Goal: Task Accomplishment & Management: Complete application form

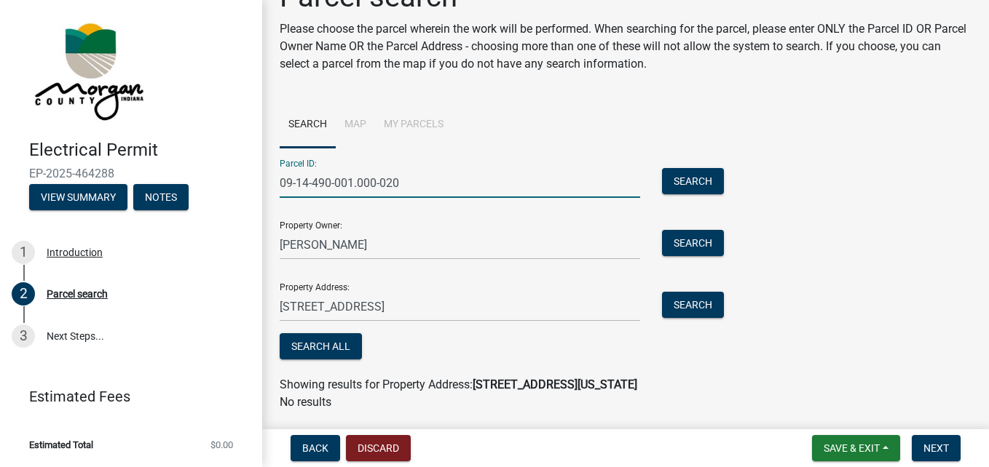
scroll to position [82, 0]
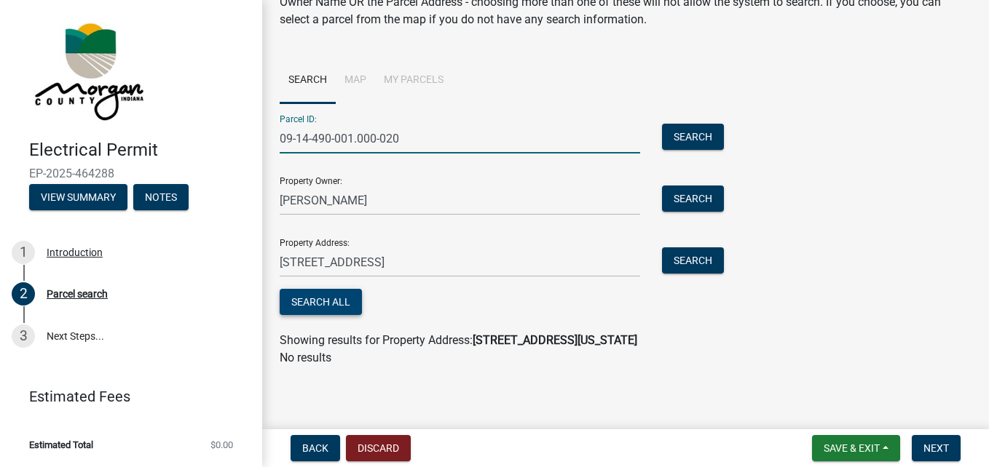
type input "09-14-490-001.000-020"
click at [328, 310] on button "Search All" at bounding box center [321, 302] width 82 height 26
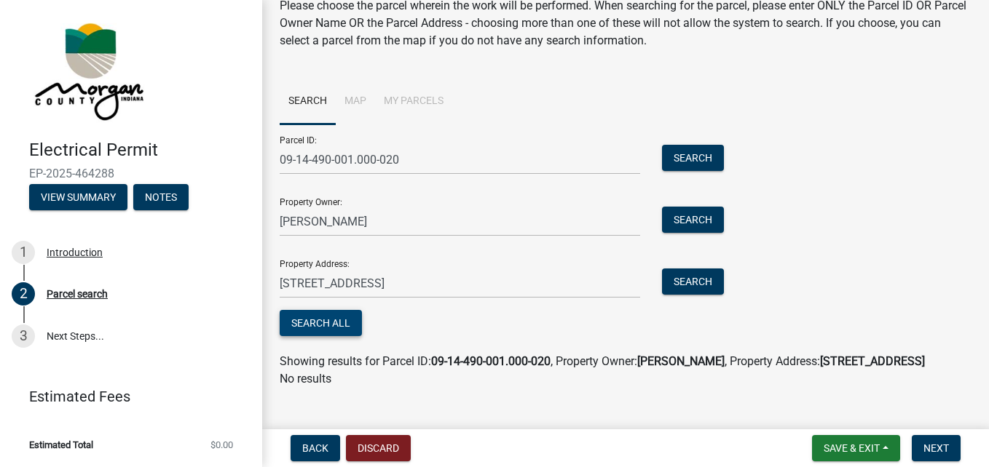
scroll to position [50, 0]
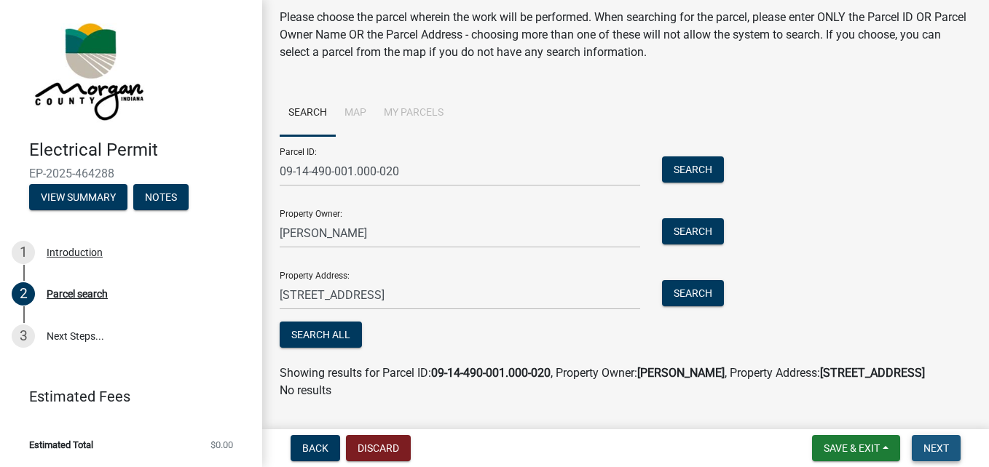
click at [932, 451] on span "Next" at bounding box center [935, 449] width 25 height 12
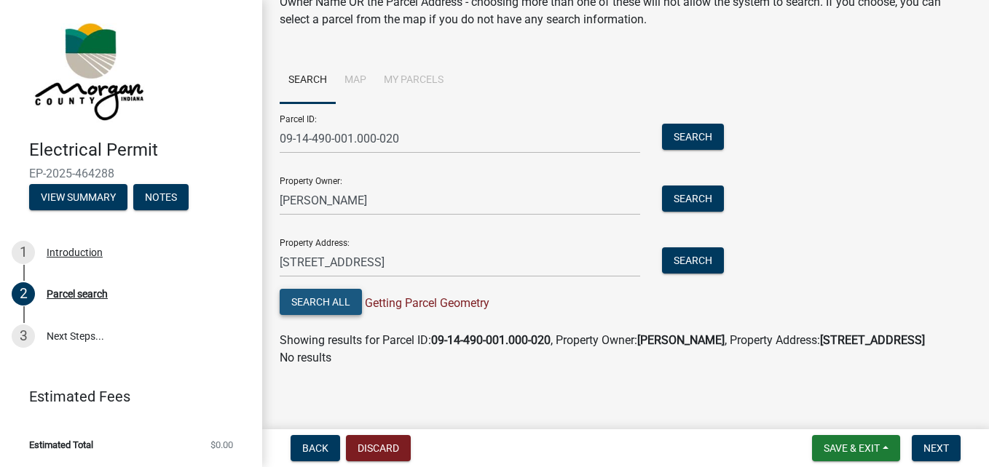
click at [342, 289] on button "Search All" at bounding box center [321, 302] width 82 height 26
click at [934, 446] on span "Next" at bounding box center [935, 449] width 25 height 12
click at [925, 443] on span "Next" at bounding box center [935, 449] width 25 height 12
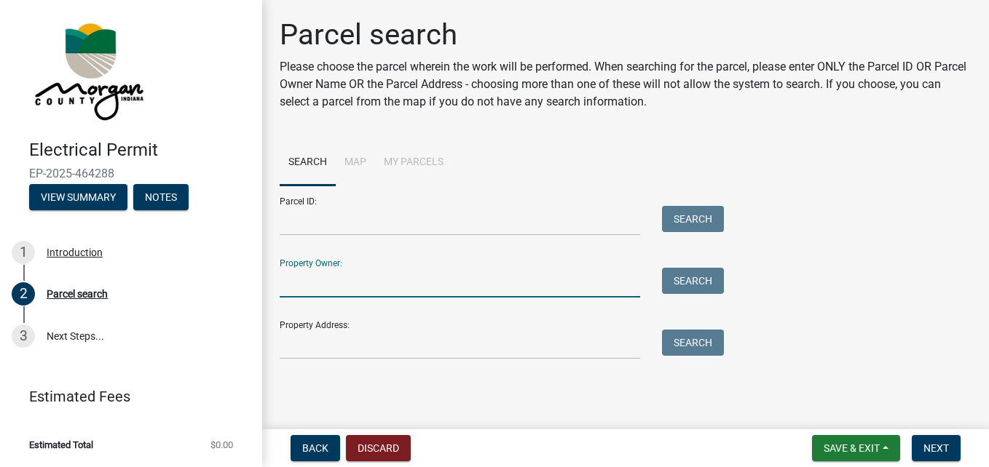
click at [362, 280] on input "Property Owner:" at bounding box center [460, 283] width 360 height 30
type input "[PERSON_NAME]"
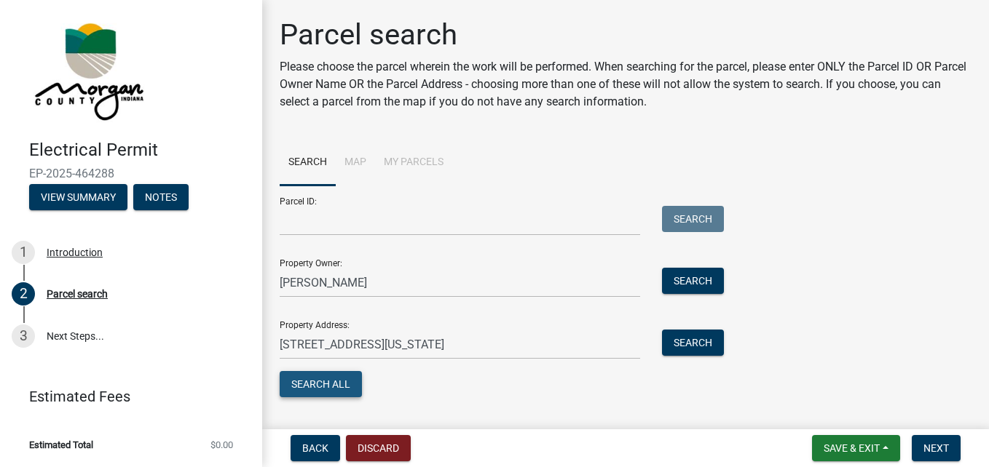
click at [331, 383] on button "Search All" at bounding box center [321, 384] width 82 height 26
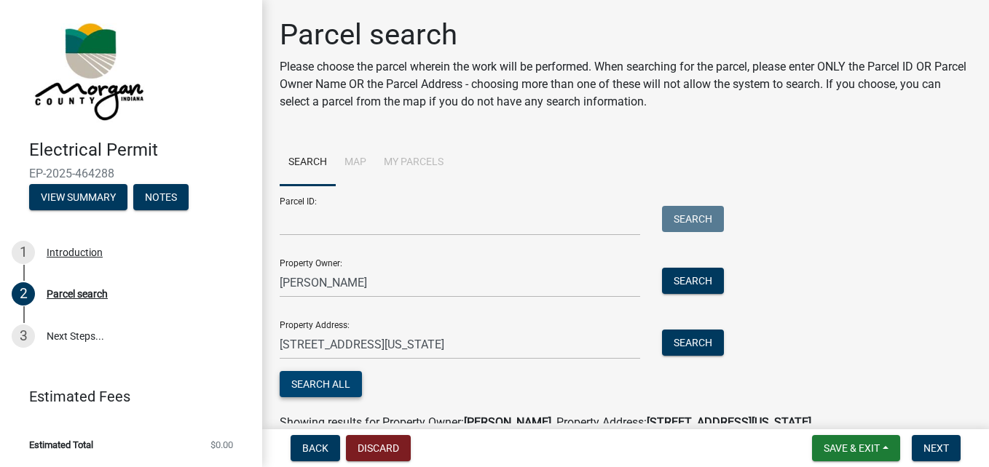
scroll to position [82, 0]
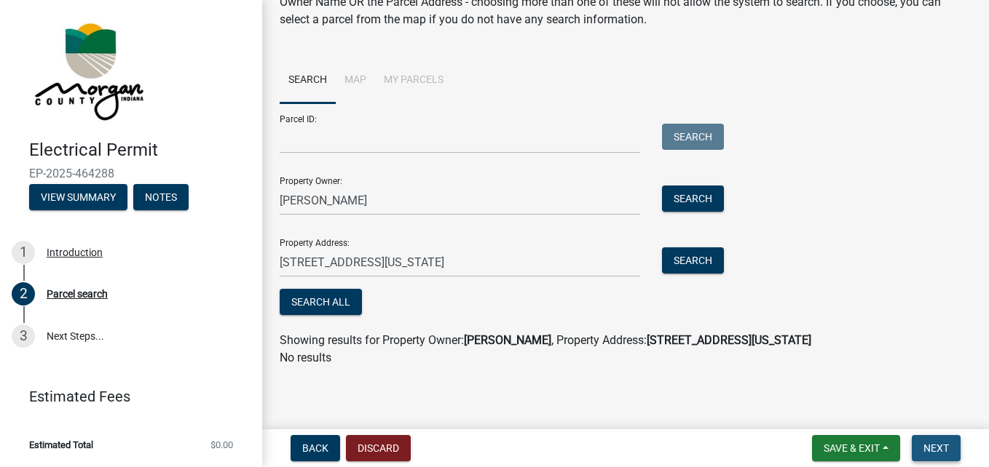
click at [946, 452] on span "Next" at bounding box center [935, 449] width 25 height 12
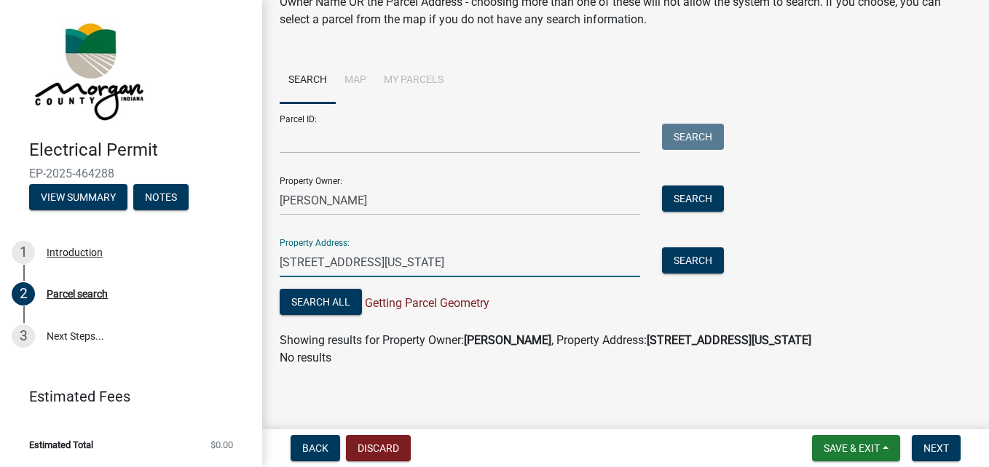
click at [545, 266] on input "[STREET_ADDRESS][US_STATE]" at bounding box center [460, 263] width 360 height 30
type input "[STREET_ADDRESS][US_STATE]"
click at [706, 262] on button "Search" at bounding box center [693, 261] width 62 height 26
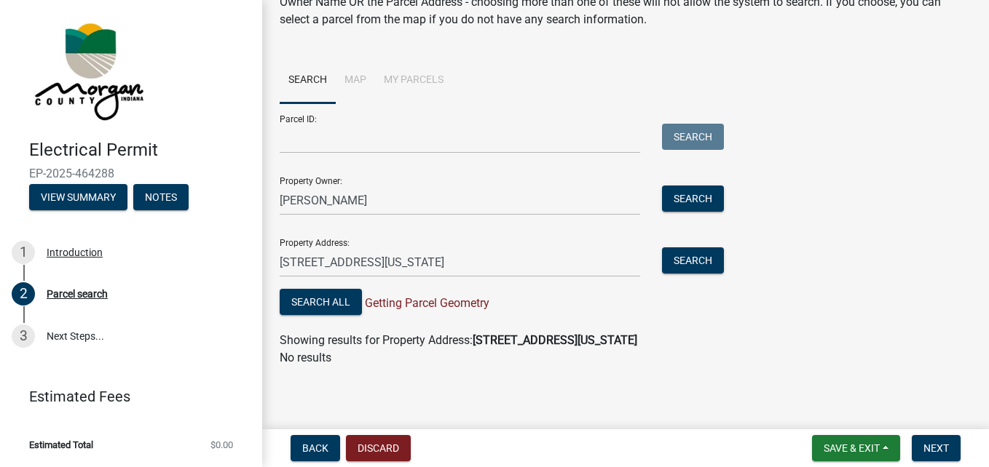
click at [359, 80] on li "Map" at bounding box center [355, 81] width 39 height 47
click at [431, 80] on li "My Parcels" at bounding box center [413, 81] width 77 height 47
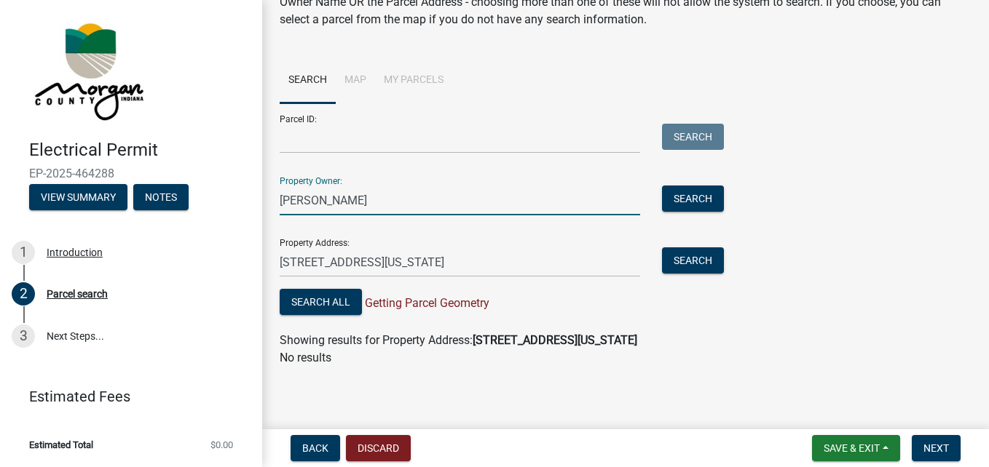
click at [442, 208] on input "[PERSON_NAME]" at bounding box center [460, 201] width 360 height 30
type input "R"
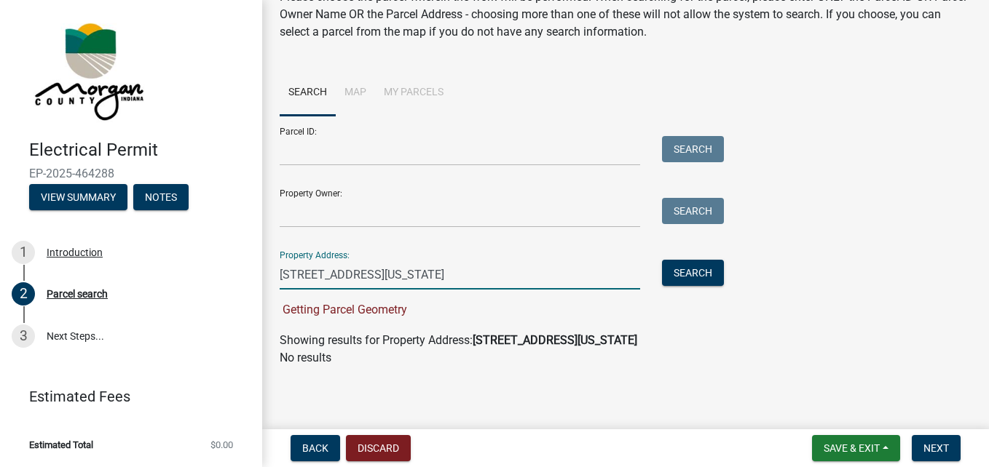
click at [548, 276] on input "[STREET_ADDRESS][US_STATE]" at bounding box center [460, 275] width 360 height 30
type input "3"
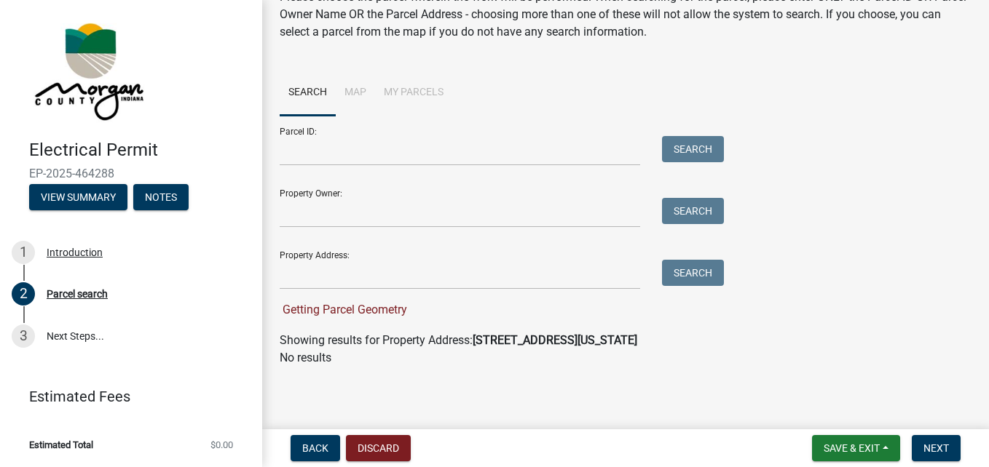
click at [351, 92] on li "Map" at bounding box center [355, 93] width 39 height 47
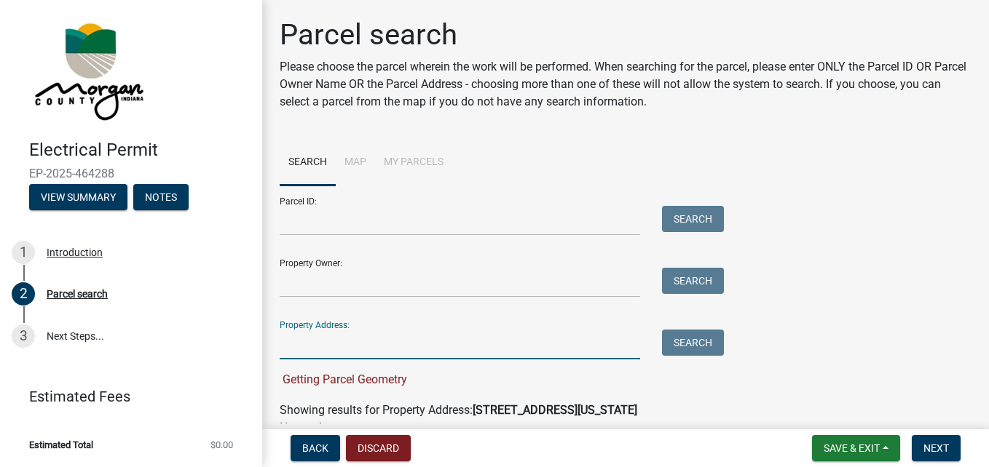
click at [369, 342] on input "Property Address:" at bounding box center [460, 345] width 360 height 30
type input "[STREET_ADDRESS][US_STATE]"
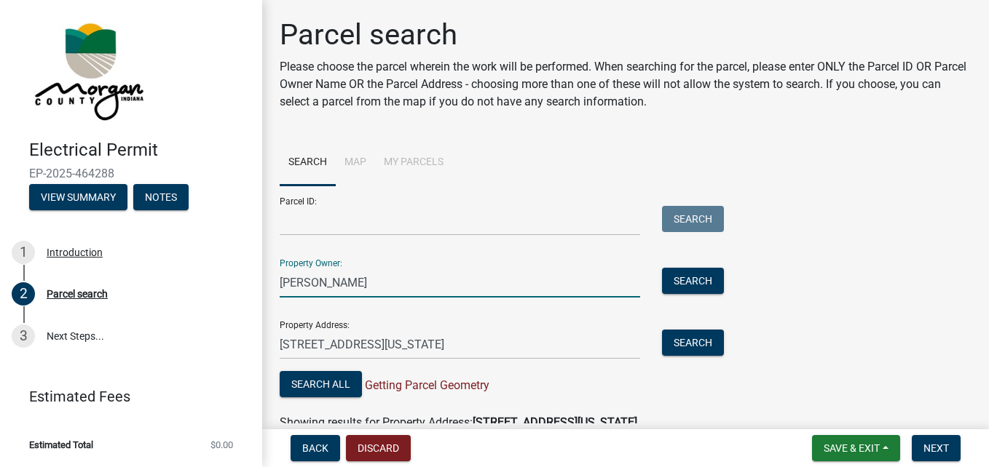
click at [343, 282] on input "[PERSON_NAME]" at bounding box center [460, 283] width 360 height 30
type input "R"
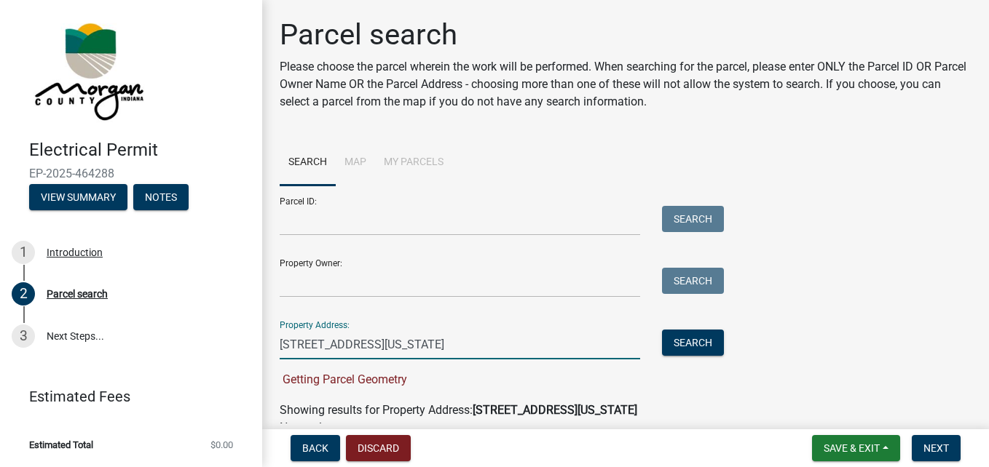
click at [532, 344] on input "[STREET_ADDRESS][US_STATE]" at bounding box center [460, 345] width 360 height 30
click at [706, 342] on button "Search" at bounding box center [693, 343] width 62 height 26
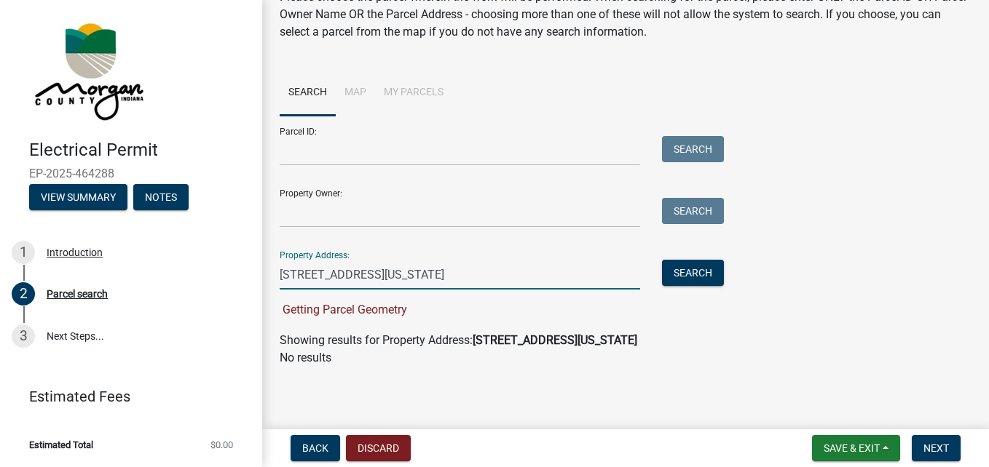
click at [551, 273] on input "[STREET_ADDRESS][US_STATE]" at bounding box center [460, 275] width 360 height 30
type input "3"
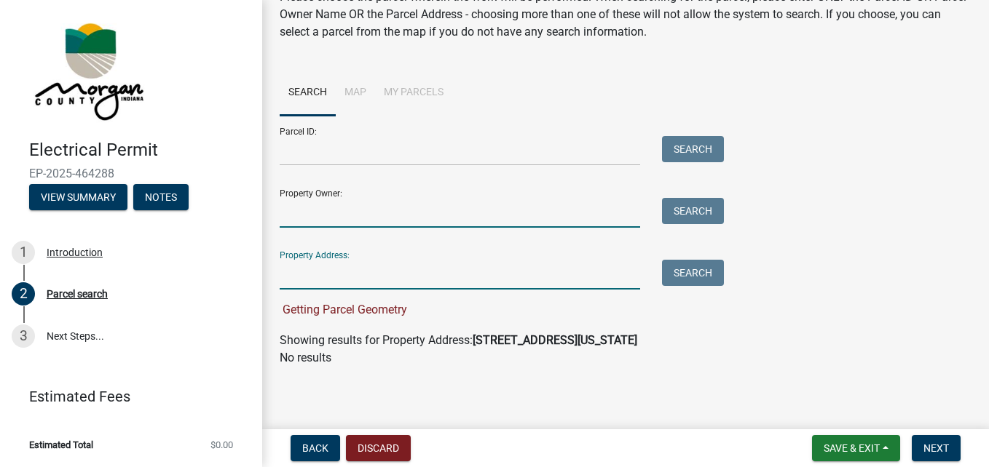
click at [412, 213] on input "Property Owner:" at bounding box center [460, 213] width 360 height 30
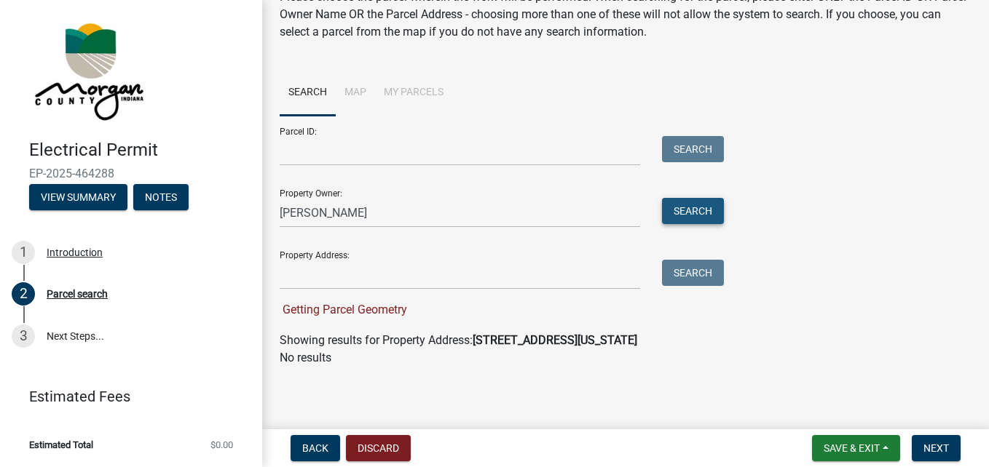
click at [680, 207] on button "Search" at bounding box center [693, 211] width 62 height 26
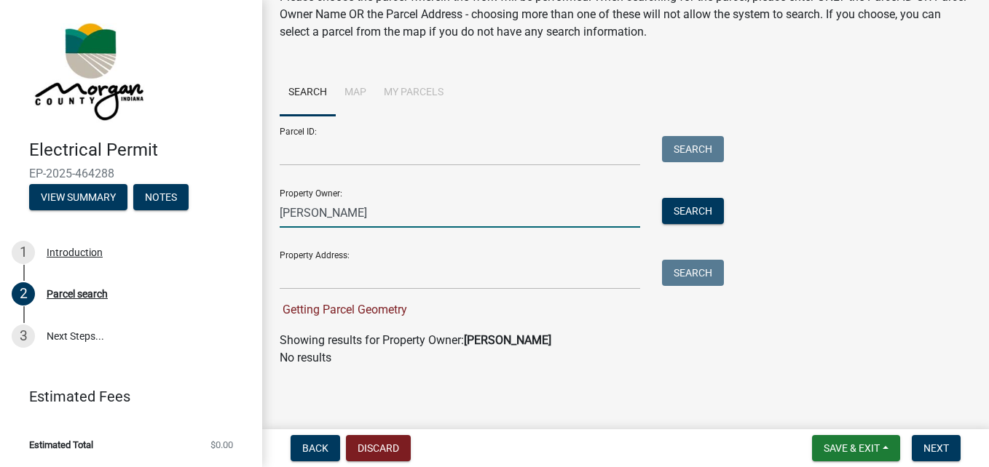
click at [355, 212] on input "[PERSON_NAME]" at bounding box center [460, 213] width 360 height 30
type input "r"
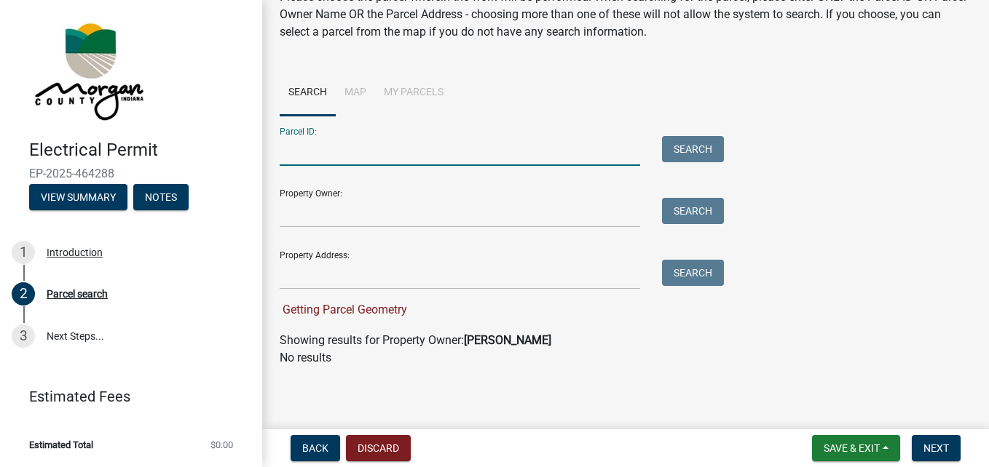
click at [318, 154] on input "Parcel ID:" at bounding box center [460, 151] width 360 height 30
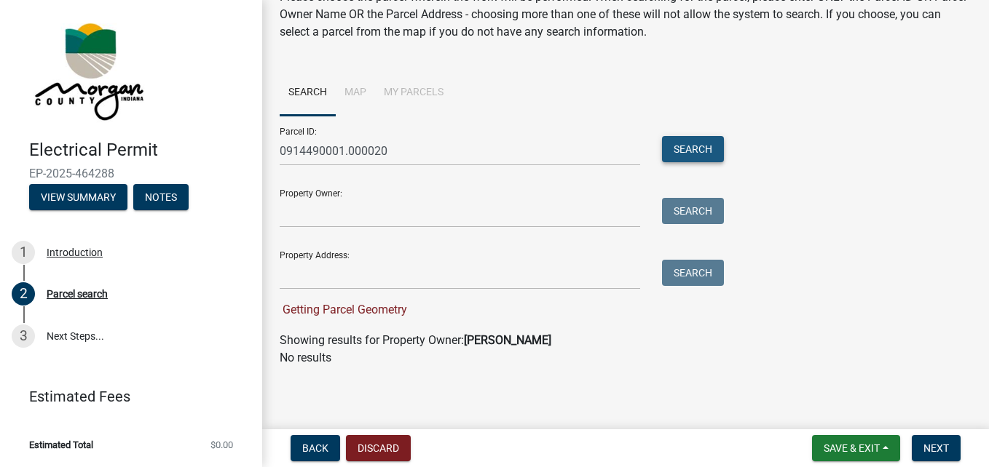
click at [680, 144] on button "Search" at bounding box center [693, 149] width 62 height 26
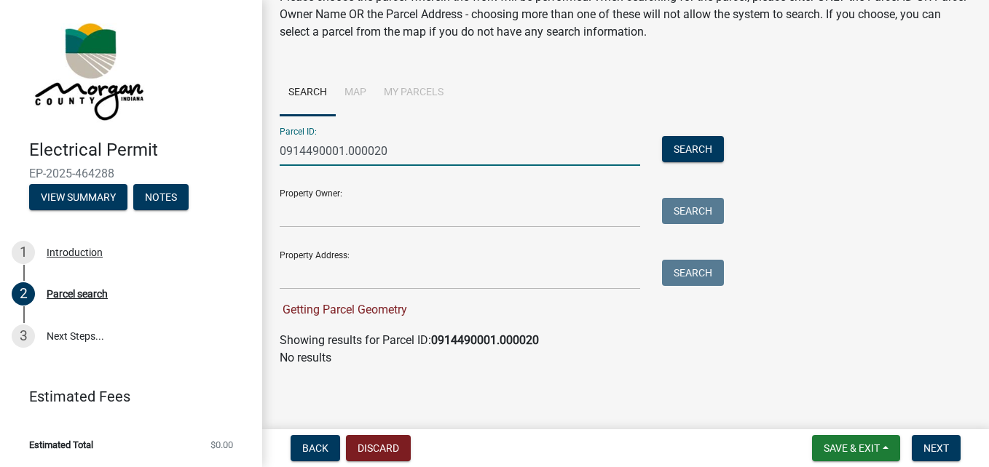
click at [294, 151] on input "0914490001.000020" at bounding box center [460, 151] width 360 height 30
click at [376, 153] on input "09-14-490-001.000020" at bounding box center [460, 151] width 360 height 30
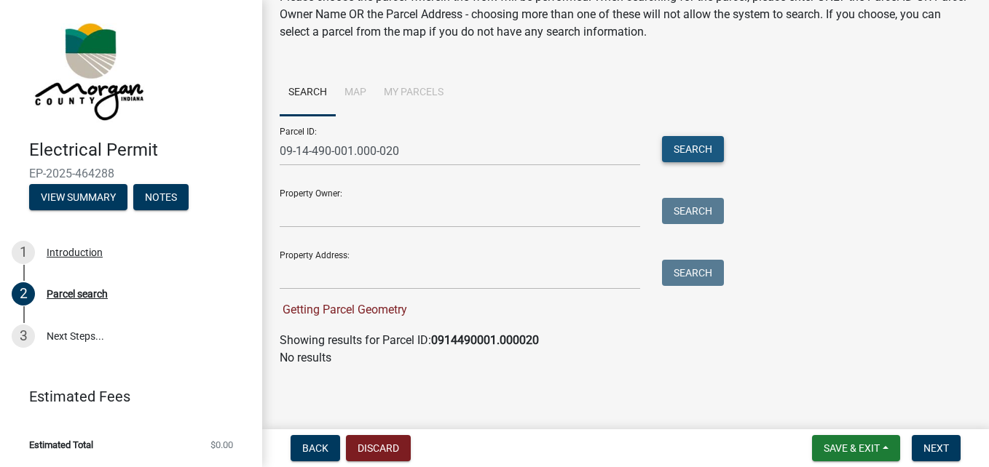
click at [709, 149] on button "Search" at bounding box center [693, 149] width 62 height 26
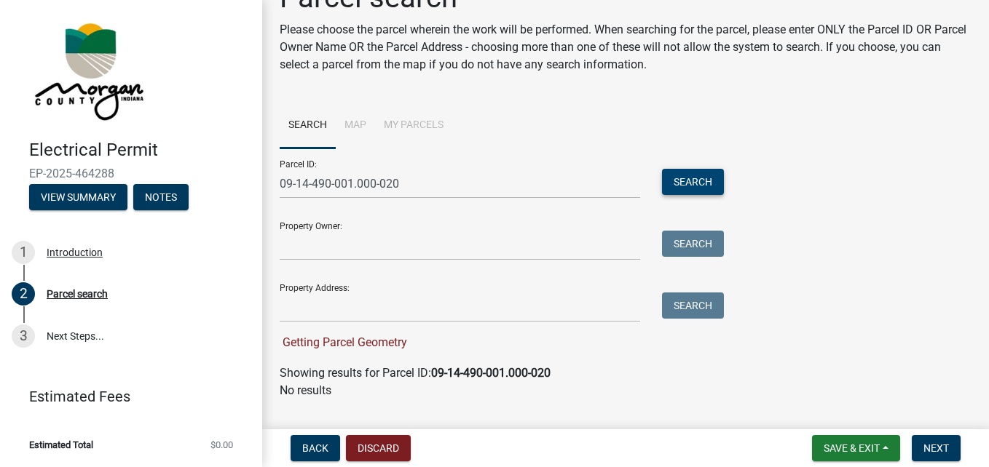
scroll to position [0, 0]
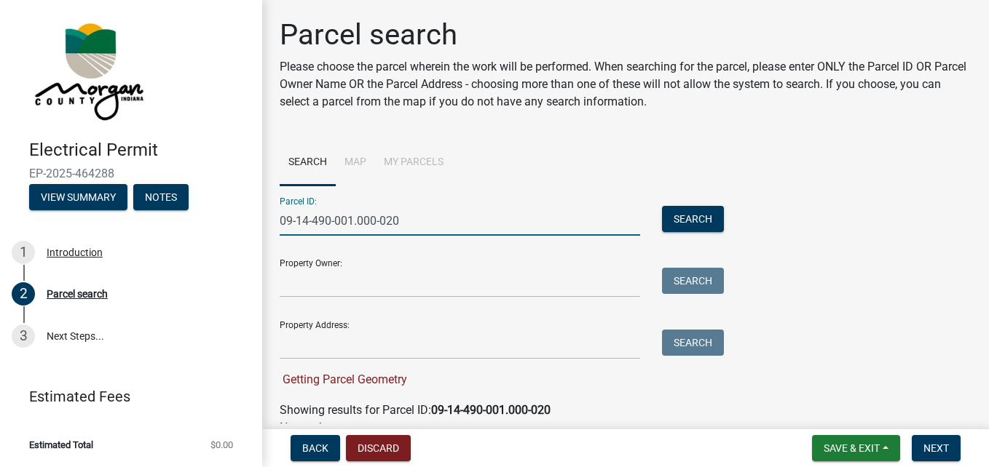
click at [424, 224] on input "09-14-490-001.000-020" at bounding box center [460, 221] width 360 height 30
type input "0"
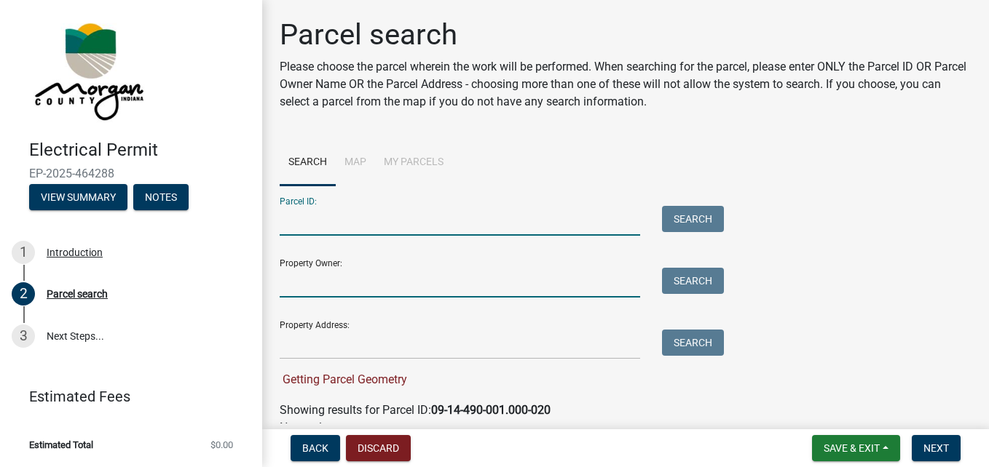
click at [352, 284] on input "Property Owner:" at bounding box center [460, 283] width 360 height 30
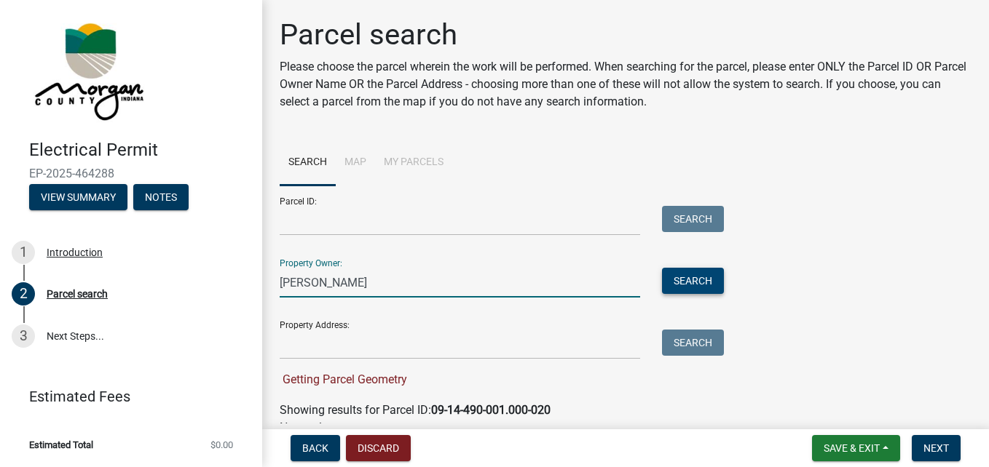
type input "[PERSON_NAME]"
click at [679, 284] on button "Search" at bounding box center [693, 281] width 62 height 26
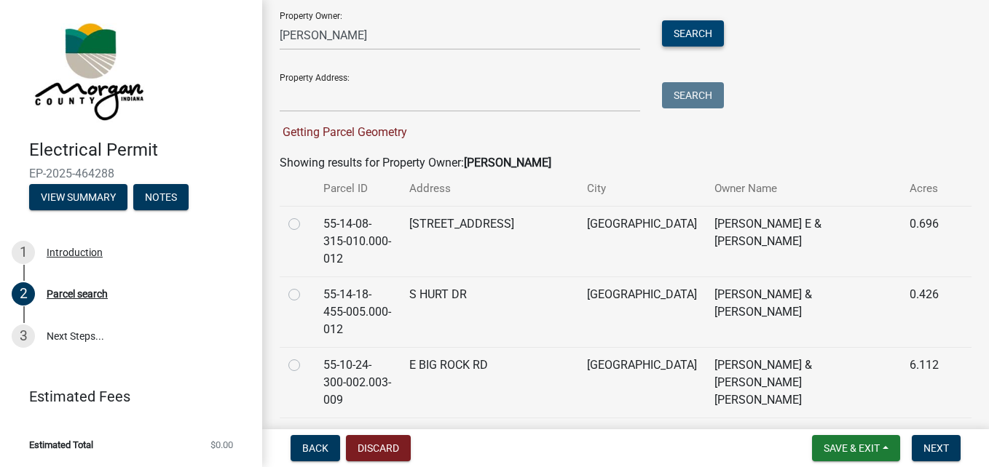
scroll to position [248, 0]
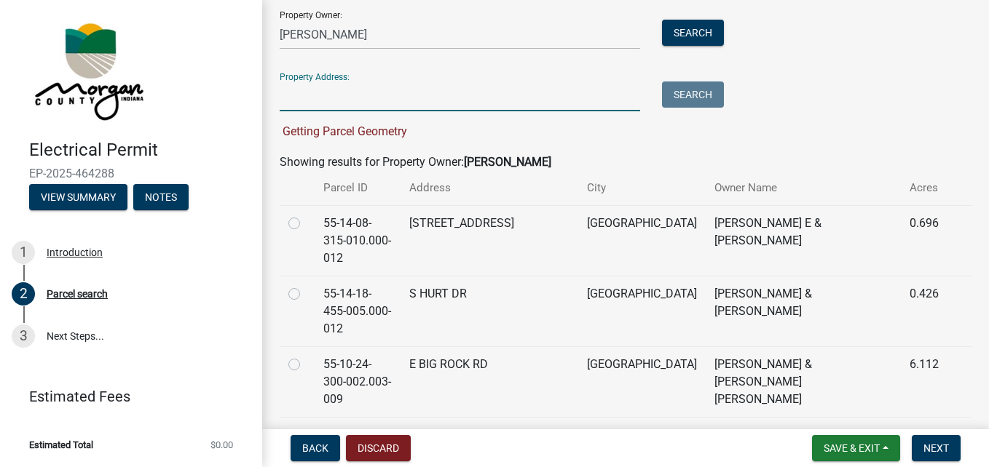
click at [451, 95] on input "Property Address:" at bounding box center [460, 97] width 360 height 30
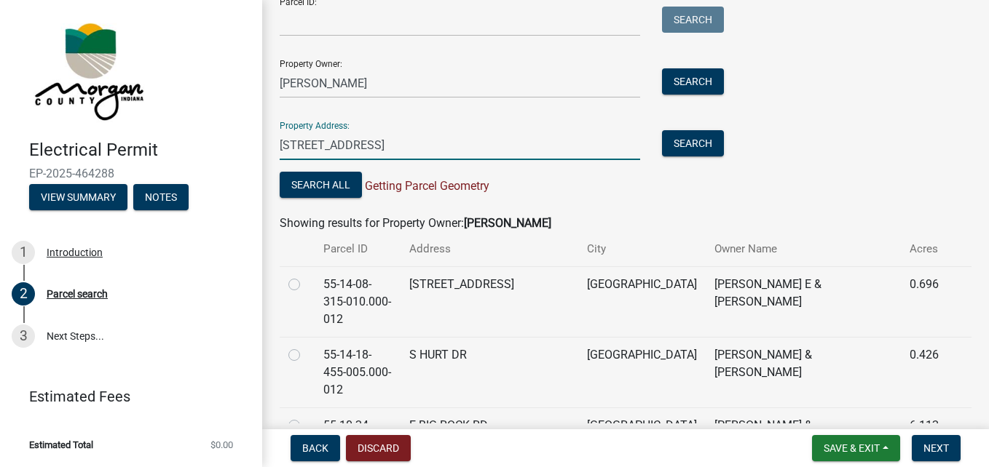
scroll to position [199, 0]
type input "[STREET_ADDRESS]"
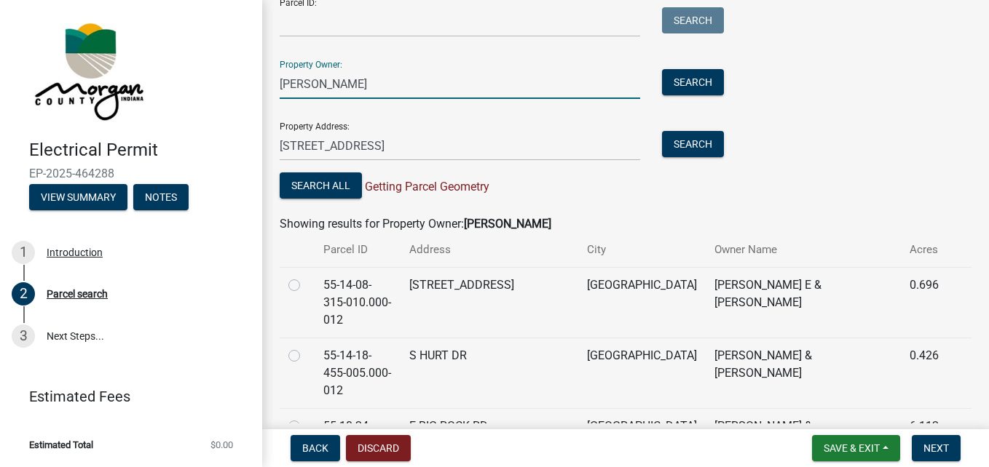
click at [319, 82] on input "[PERSON_NAME]" at bounding box center [460, 84] width 360 height 30
type input "R"
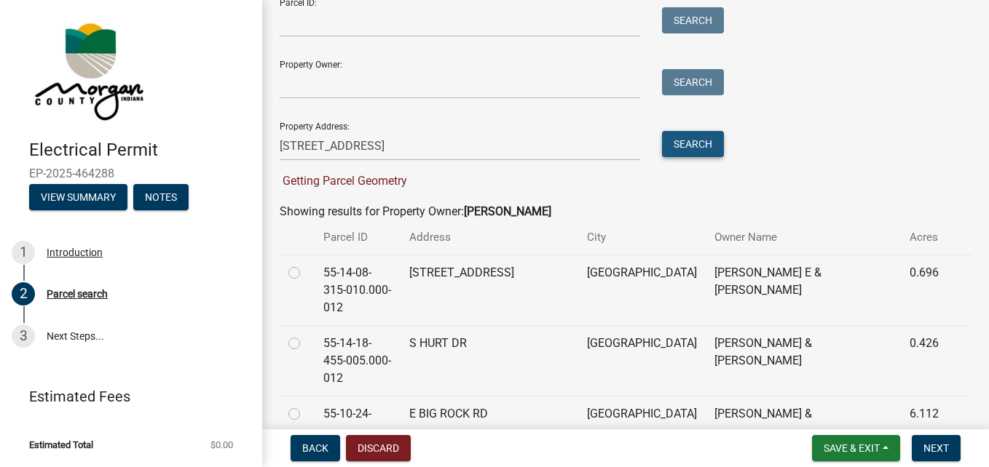
click at [685, 146] on button "Search" at bounding box center [693, 144] width 62 height 26
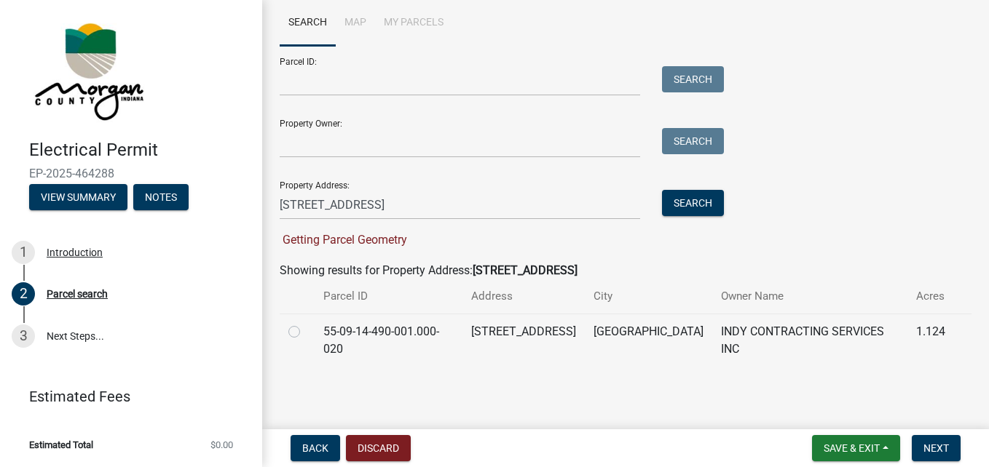
click at [306, 323] on label at bounding box center [306, 323] width 0 height 0
click at [306, 328] on input "radio" at bounding box center [310, 327] width 9 height 9
radio input "true"
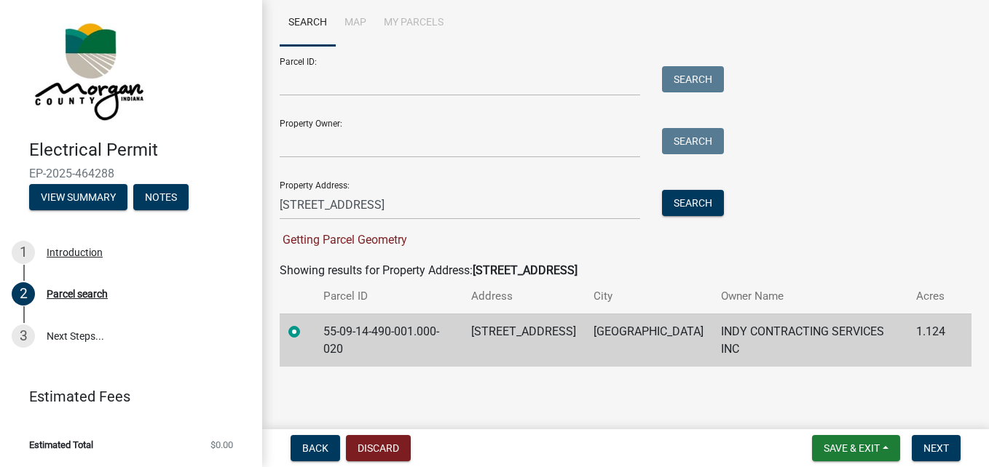
scroll to position [111, 0]
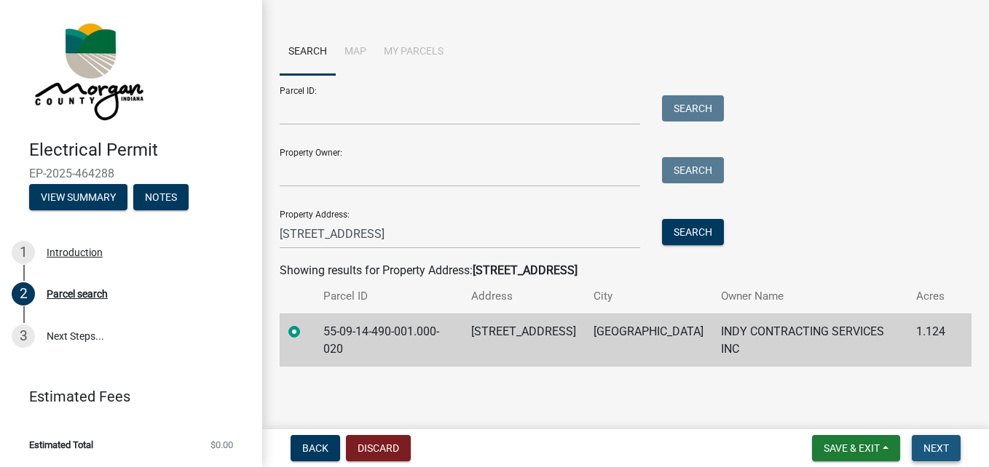
click at [944, 450] on span "Next" at bounding box center [935, 449] width 25 height 12
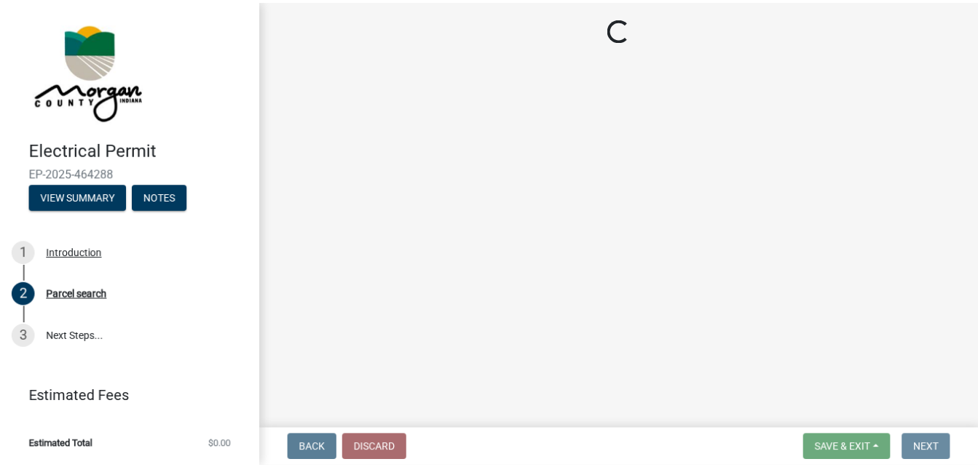
scroll to position [0, 0]
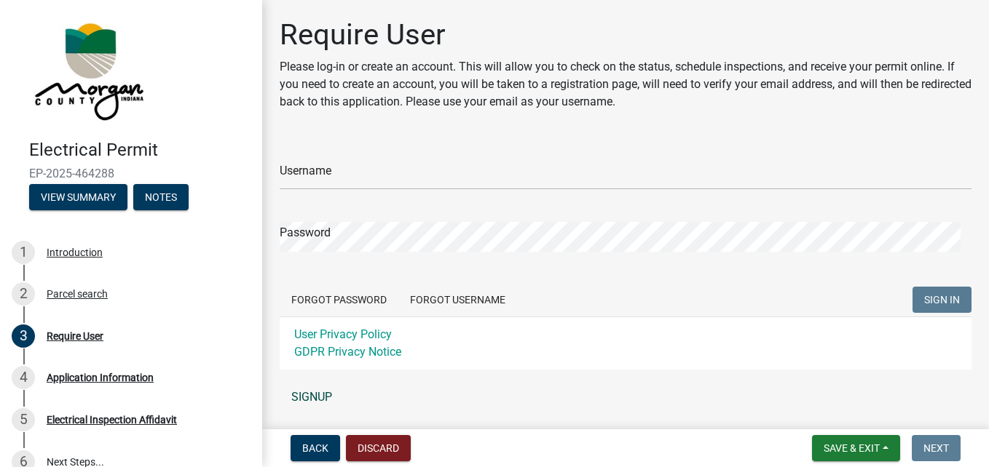
click at [312, 398] on link "SIGNUP" at bounding box center [626, 397] width 692 height 29
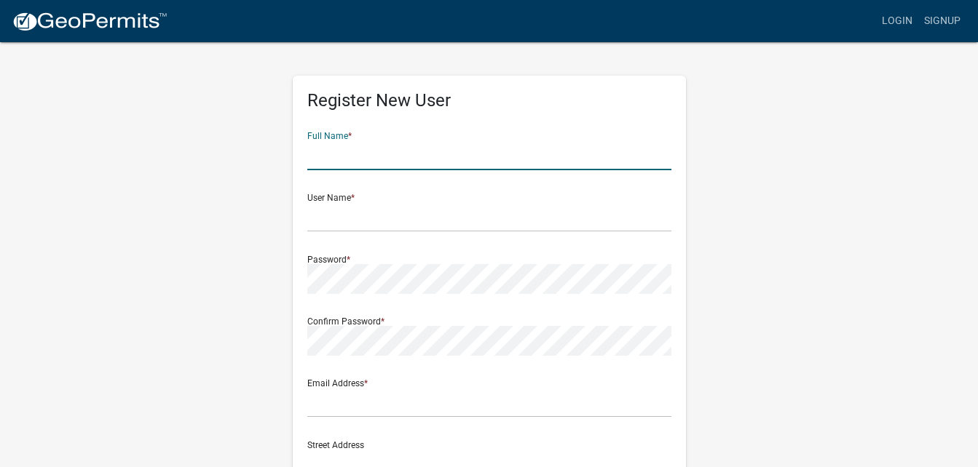
click at [420, 158] on input "text" at bounding box center [489, 156] width 364 height 30
type input "[PERSON_NAME]"
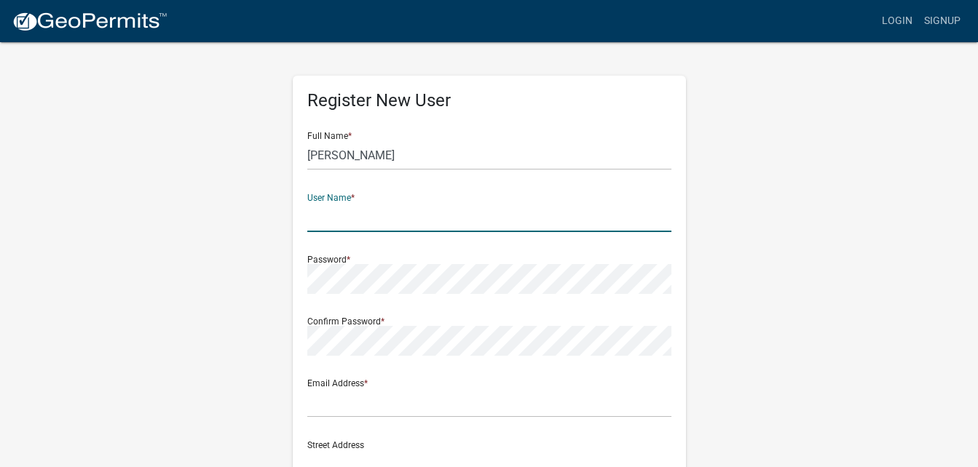
click at [595, 218] on input "text" at bounding box center [489, 217] width 364 height 30
type input "kmorris0142"
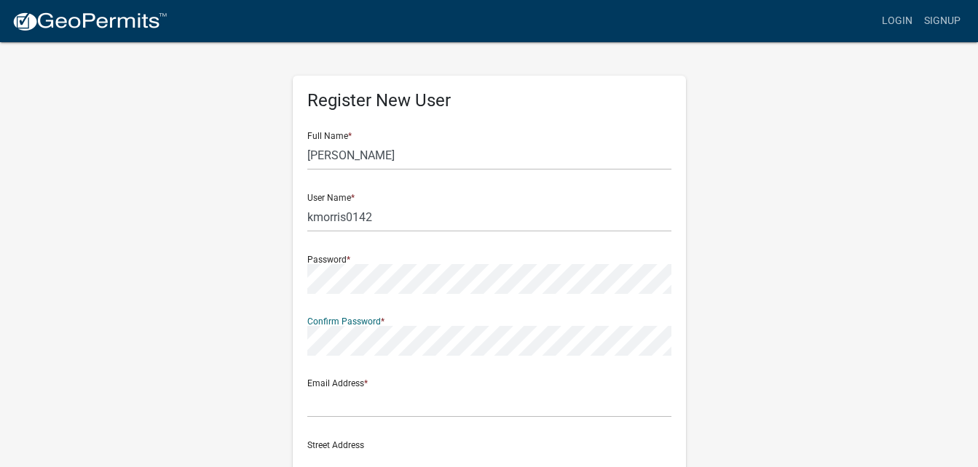
scroll to position [55, 0]
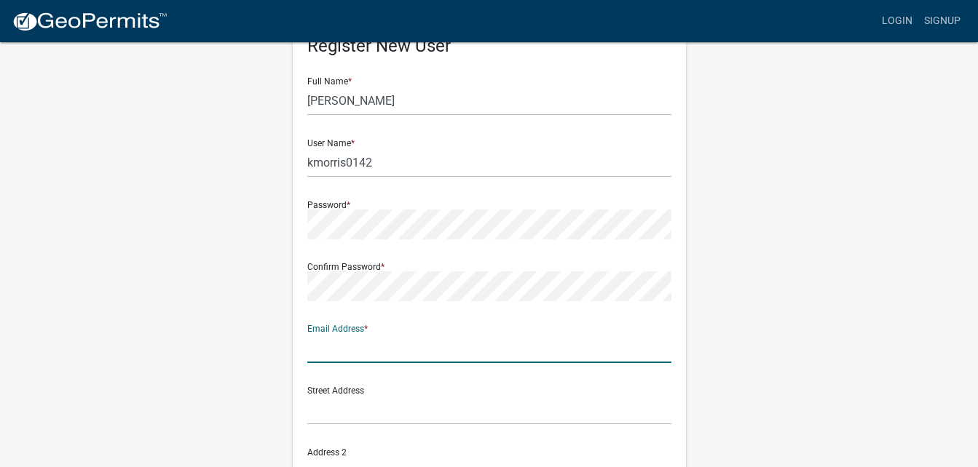
click at [403, 350] on input "text" at bounding box center [489, 349] width 364 height 30
type input "[EMAIL_ADDRESS][DOMAIN_NAME]"
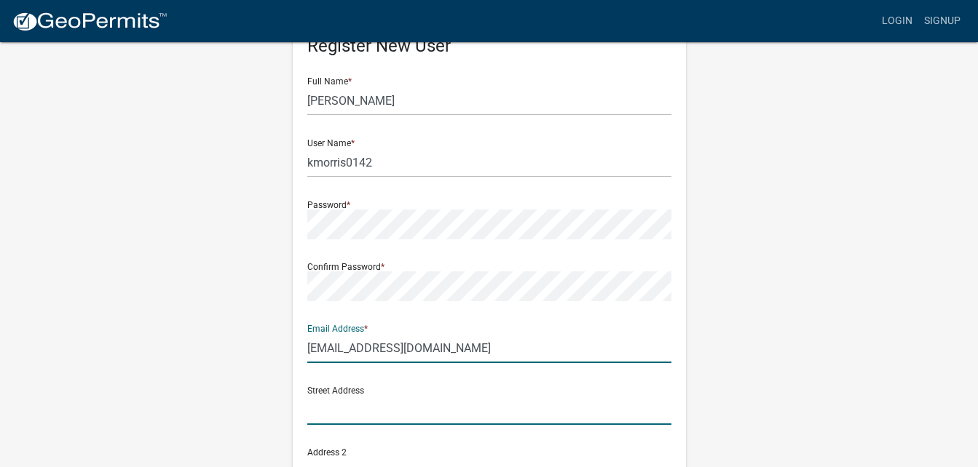
type input "[STREET_ADDRESS]"
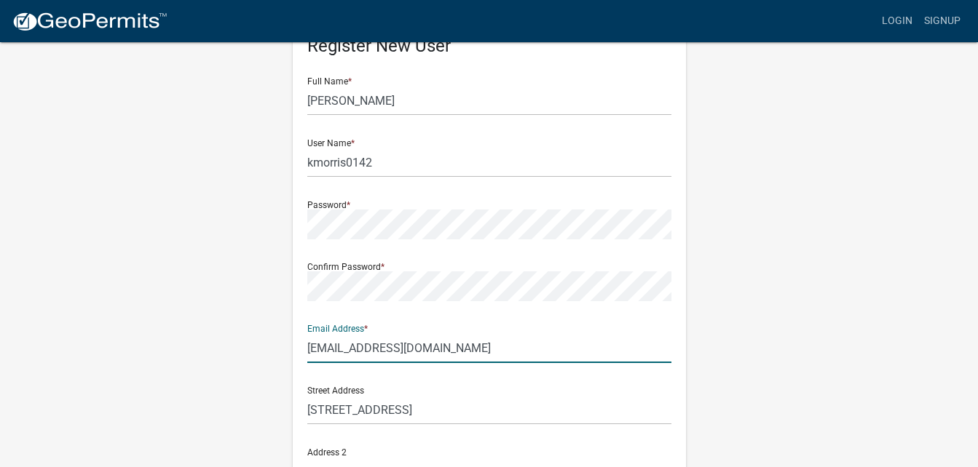
type input "Whiteland"
type input "[US_STATE]"
type input "46184"
type input "6064656375"
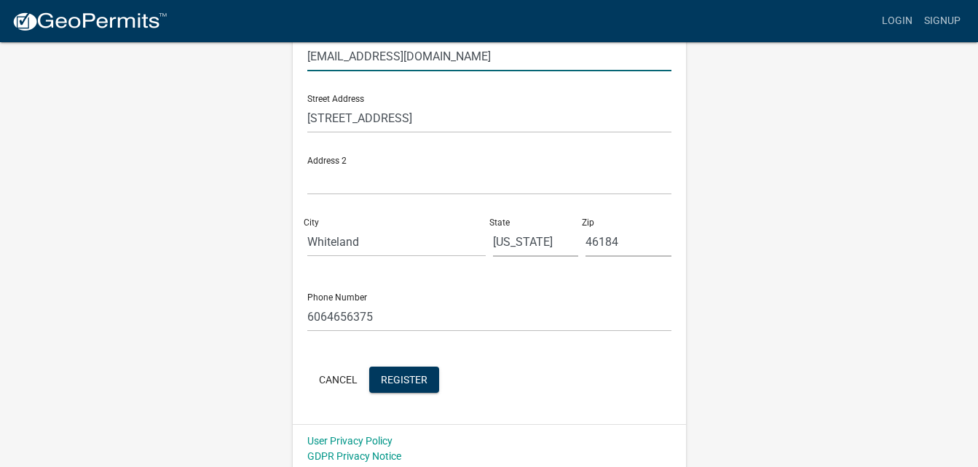
scroll to position [352, 0]
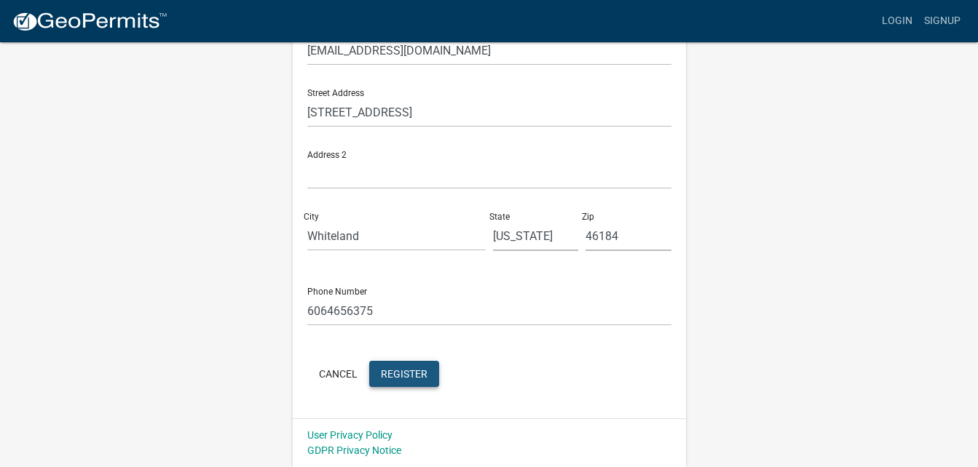
click at [406, 372] on span "Register" at bounding box center [404, 374] width 47 height 12
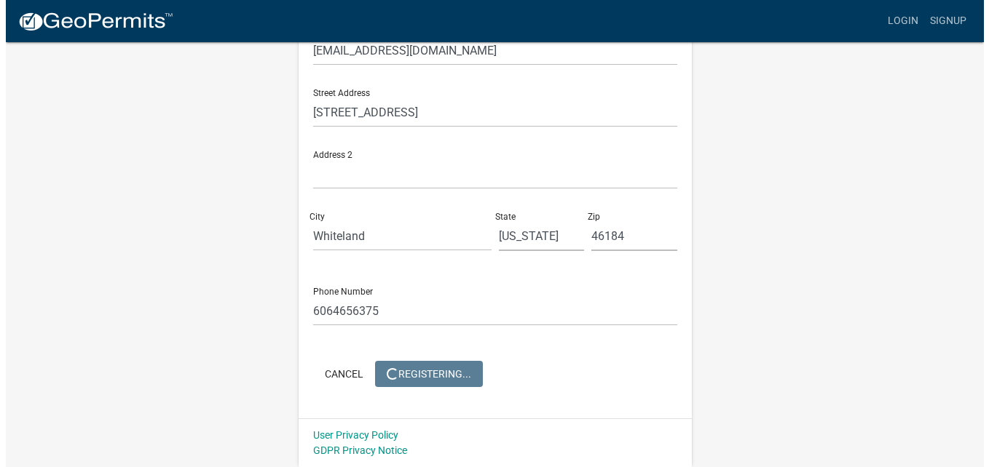
scroll to position [0, 0]
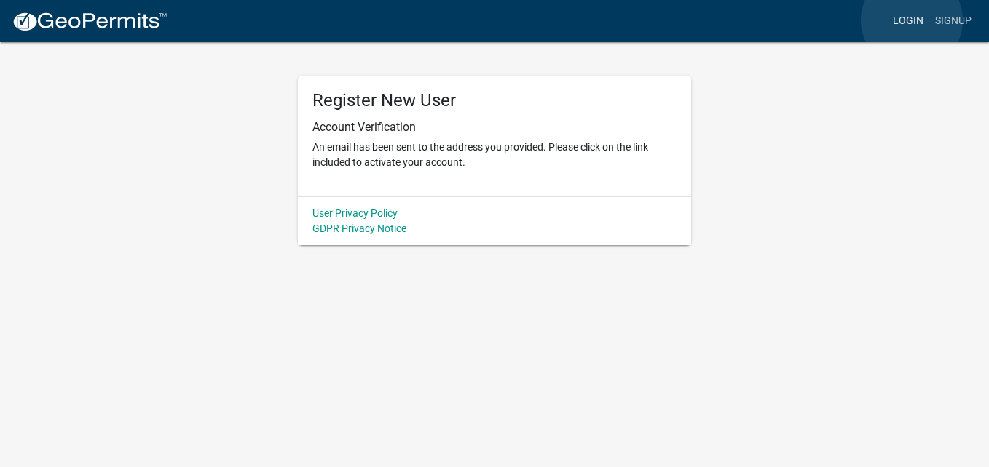
click at [912, 20] on link "Login" at bounding box center [908, 21] width 42 height 28
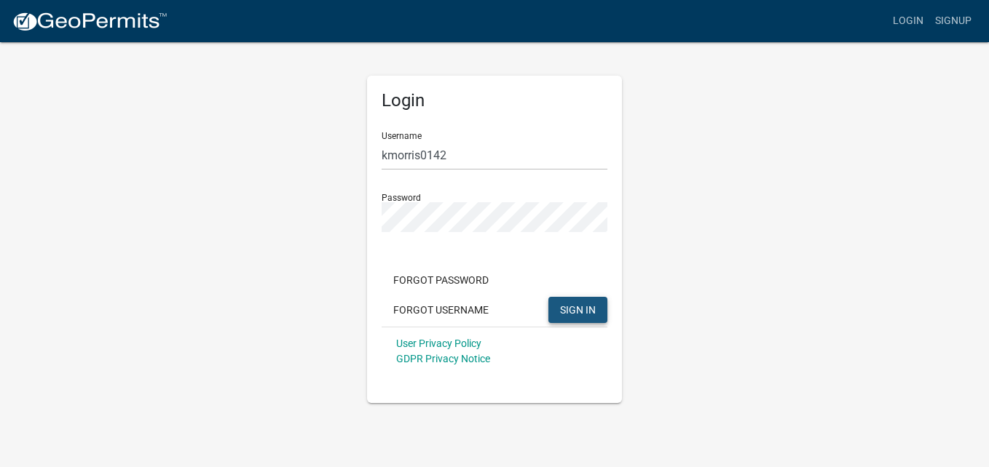
click at [567, 307] on span "SIGN IN" at bounding box center [578, 310] width 36 height 12
click at [545, 371] on div "User Privacy Policy GDPR Privacy Notice" at bounding box center [495, 351] width 226 height 49
click at [572, 308] on span "SIGN IN" at bounding box center [578, 310] width 36 height 12
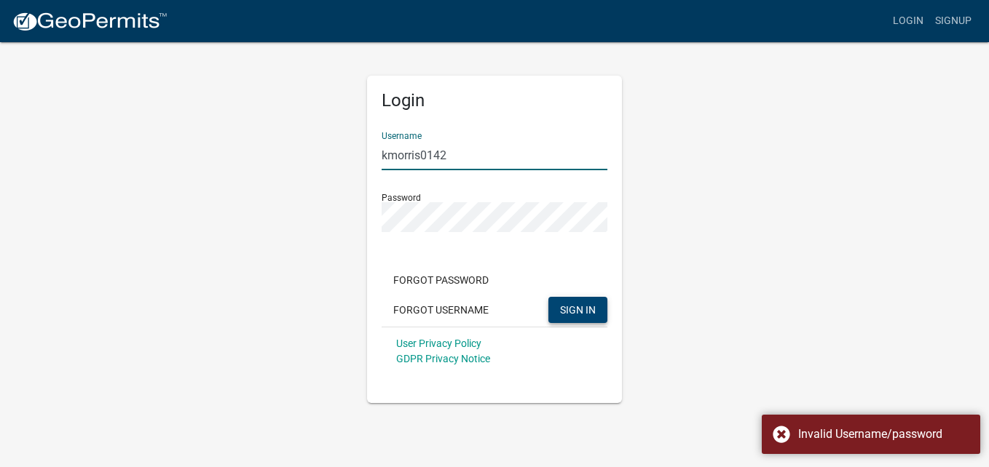
click at [384, 154] on input "kmorris0142" at bounding box center [495, 156] width 226 height 30
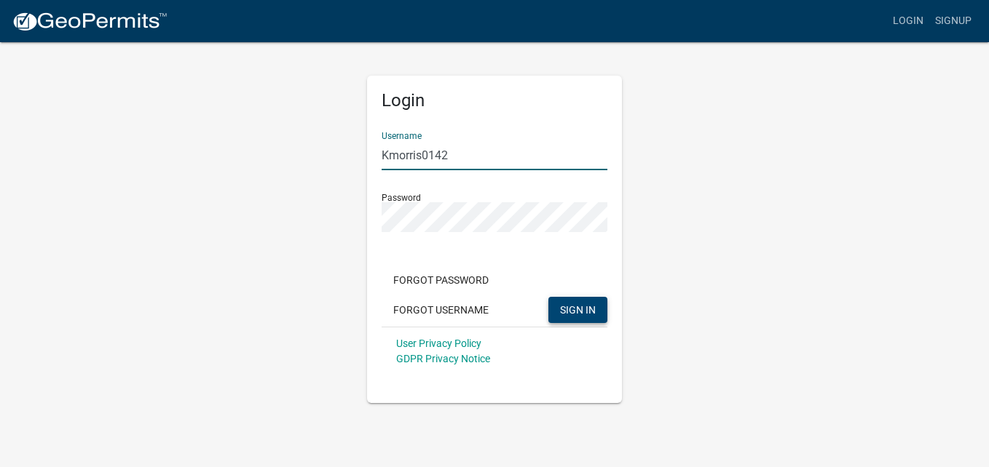
click at [561, 154] on input "Kmorris0142" at bounding box center [495, 156] width 226 height 30
type input "Kmorris0142"
click at [580, 307] on span "SIGN IN" at bounding box center [578, 310] width 36 height 12
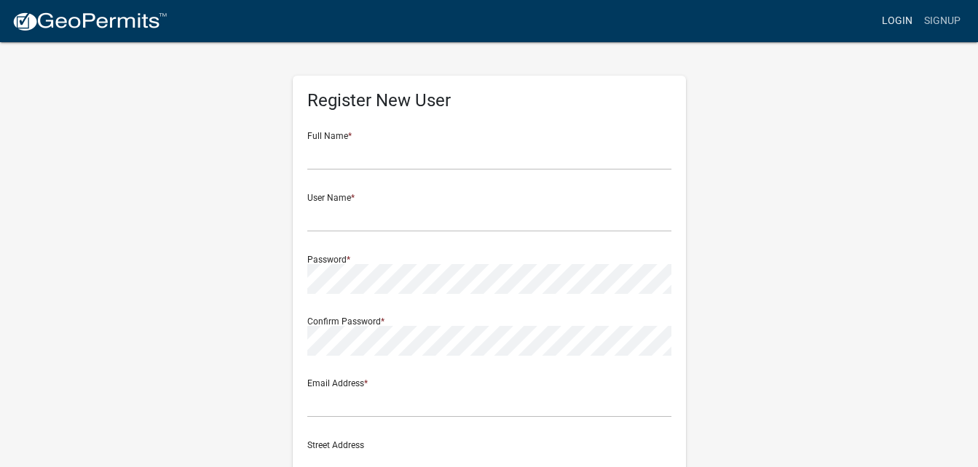
click at [893, 15] on link "Login" at bounding box center [897, 21] width 42 height 28
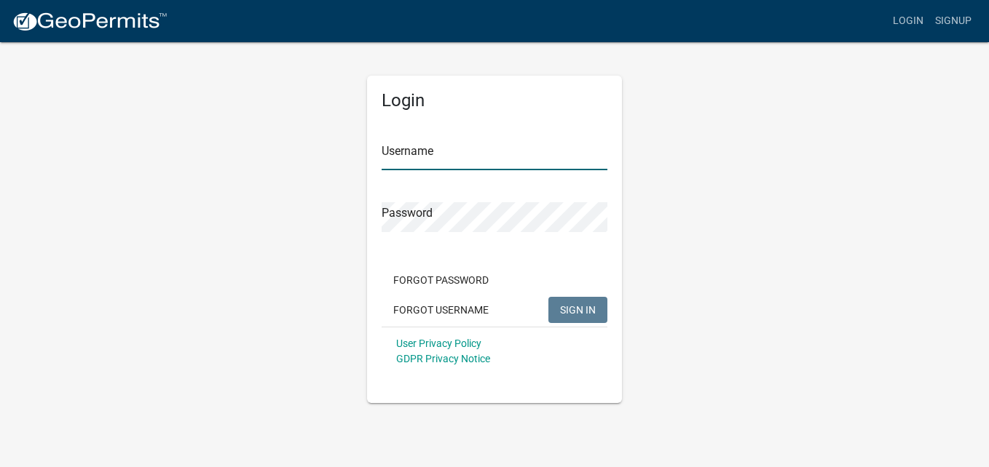
type input "Kmorris0142"
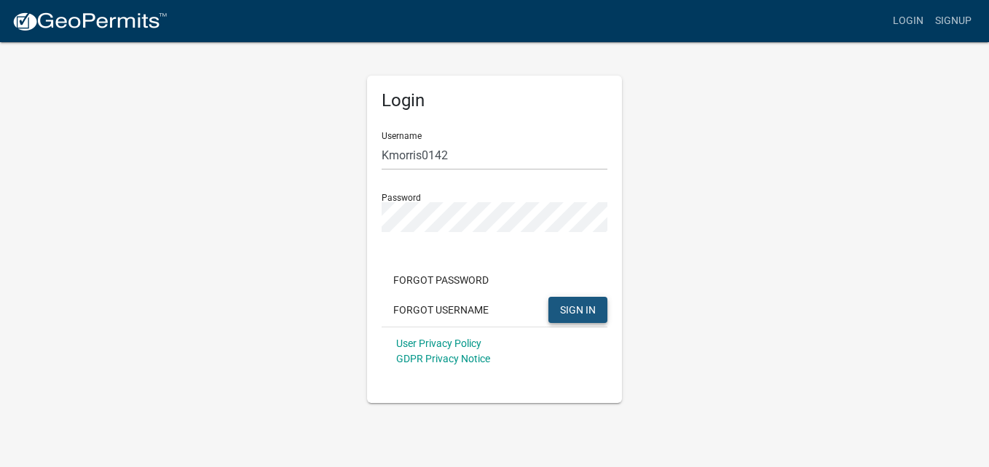
click at [583, 313] on span "SIGN IN" at bounding box center [578, 310] width 36 height 12
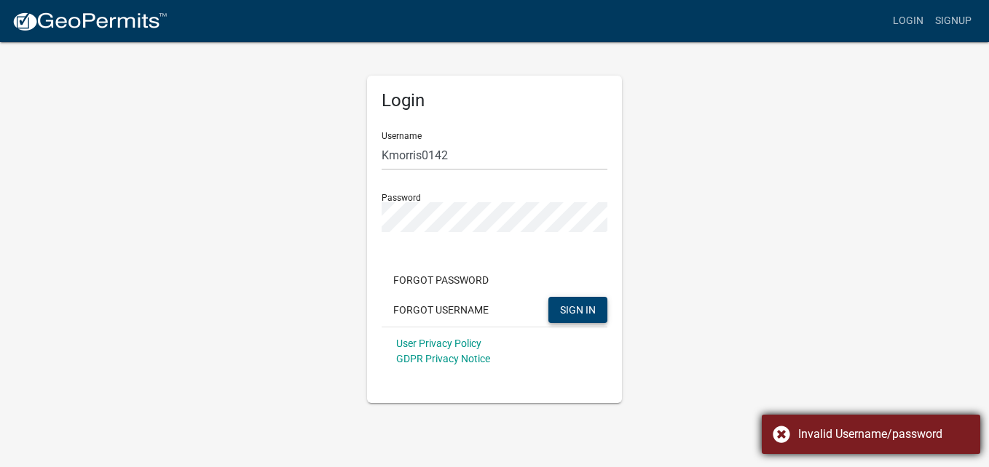
click at [852, 439] on div "Invalid Username/password" at bounding box center [883, 434] width 171 height 17
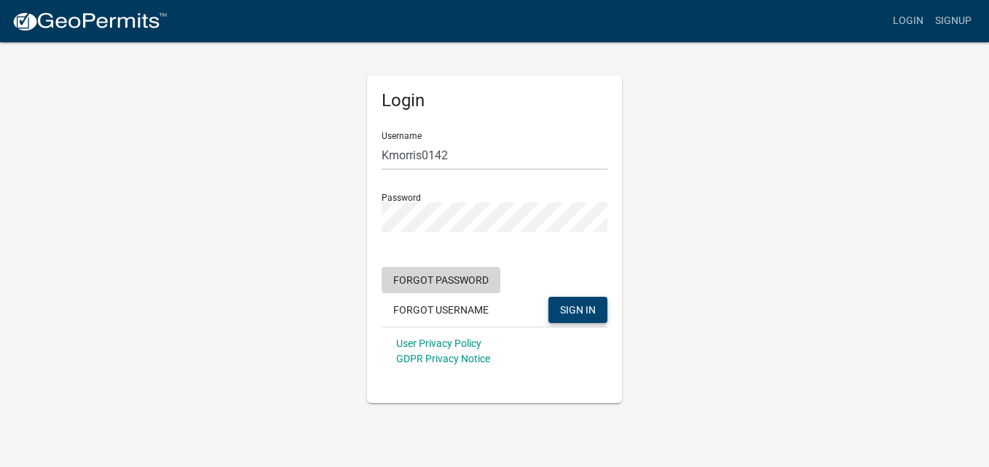
click at [452, 284] on button "Forgot Password" at bounding box center [441, 280] width 119 height 26
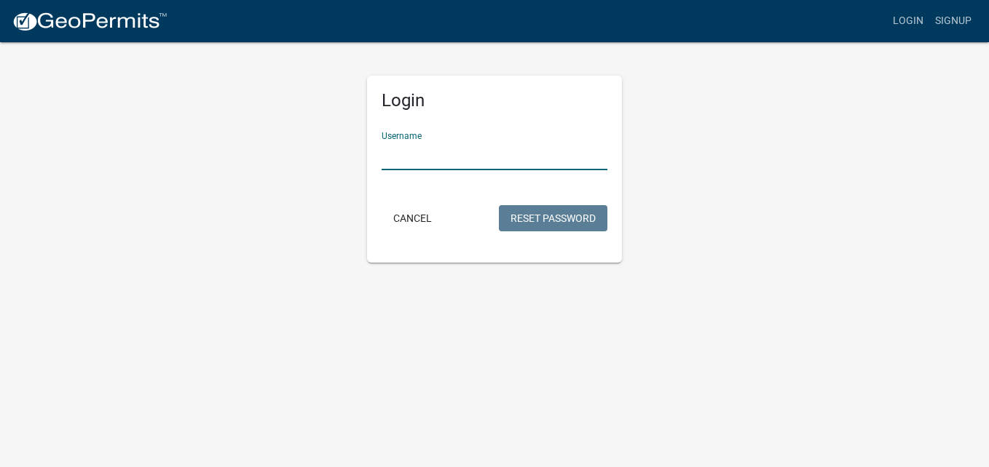
click at [442, 161] on input "Username" at bounding box center [495, 156] width 226 height 30
type input "k"
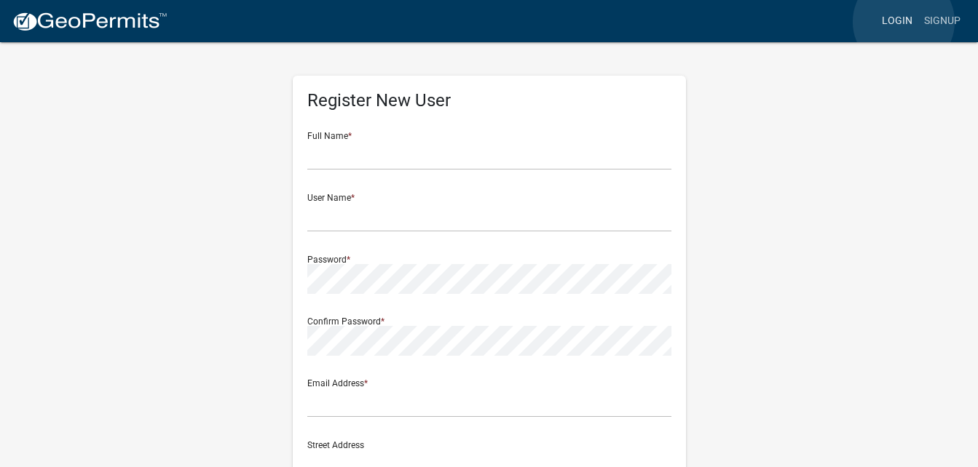
click at [904, 22] on link "Login" at bounding box center [897, 21] width 42 height 28
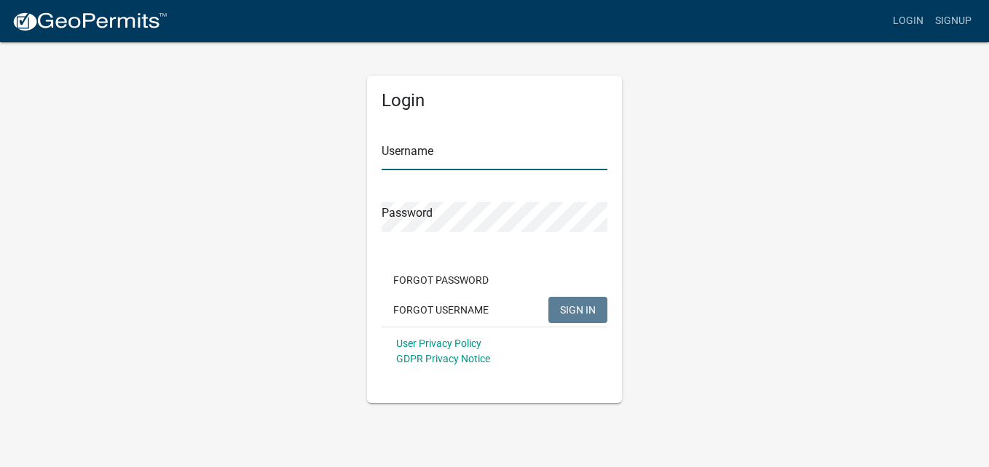
type input "Kmorris0142"
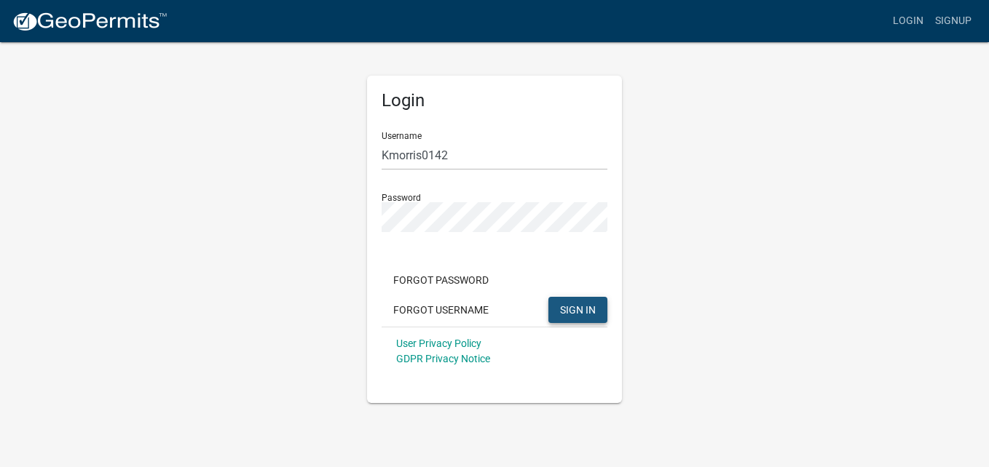
click at [580, 309] on span "SIGN IN" at bounding box center [578, 310] width 36 height 12
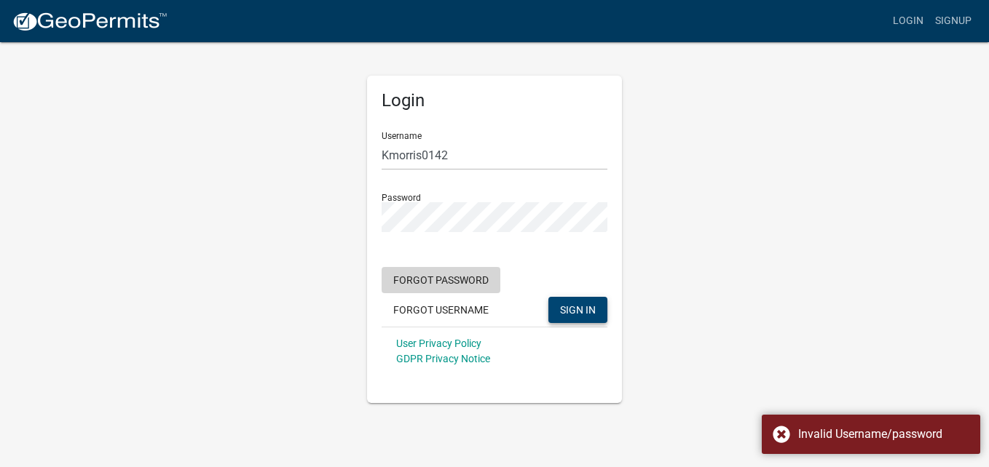
click at [441, 274] on button "Forgot Password" at bounding box center [441, 280] width 119 height 26
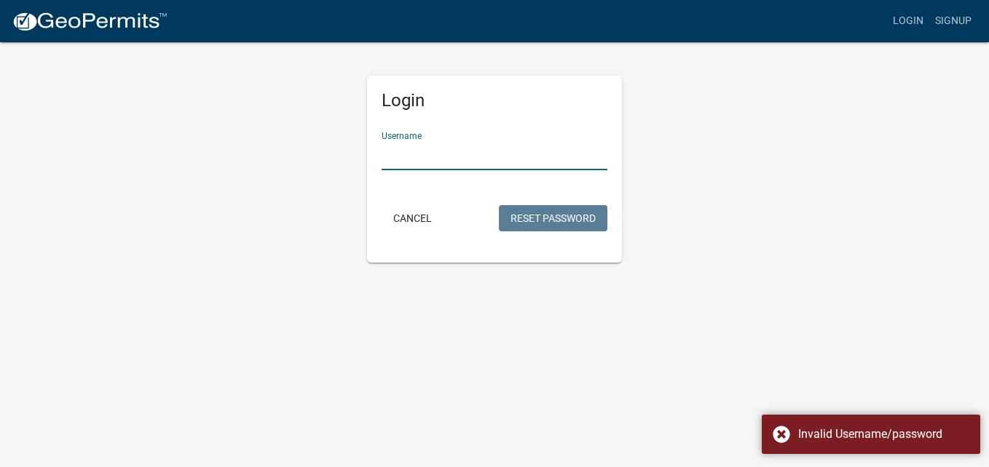
click at [430, 152] on input "Username" at bounding box center [495, 156] width 226 height 30
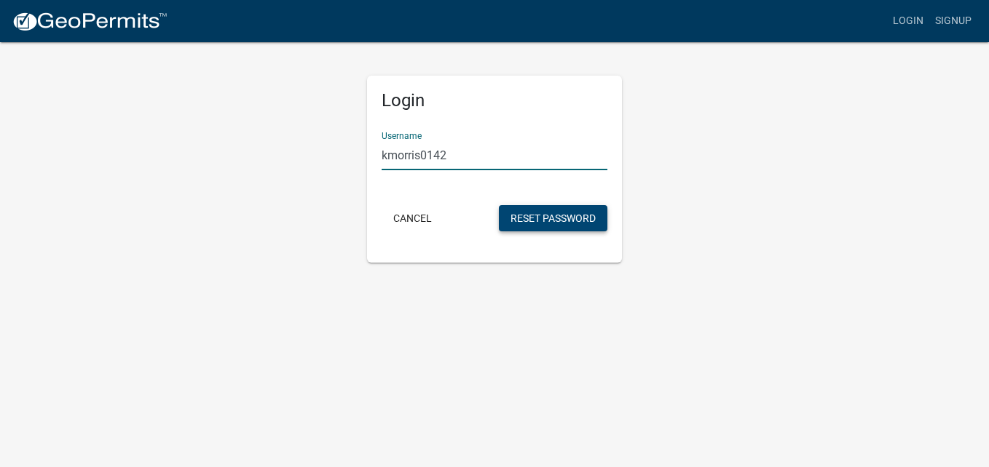
type input "kmorris0142"
click at [563, 220] on button "Reset Password" at bounding box center [553, 218] width 108 height 26
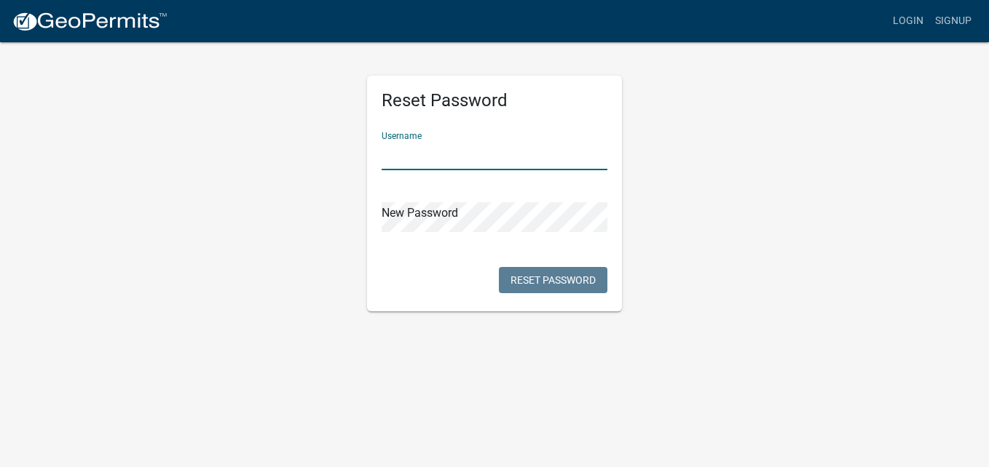
click at [469, 154] on input "text" at bounding box center [495, 156] width 226 height 30
type input "kmorris0142"
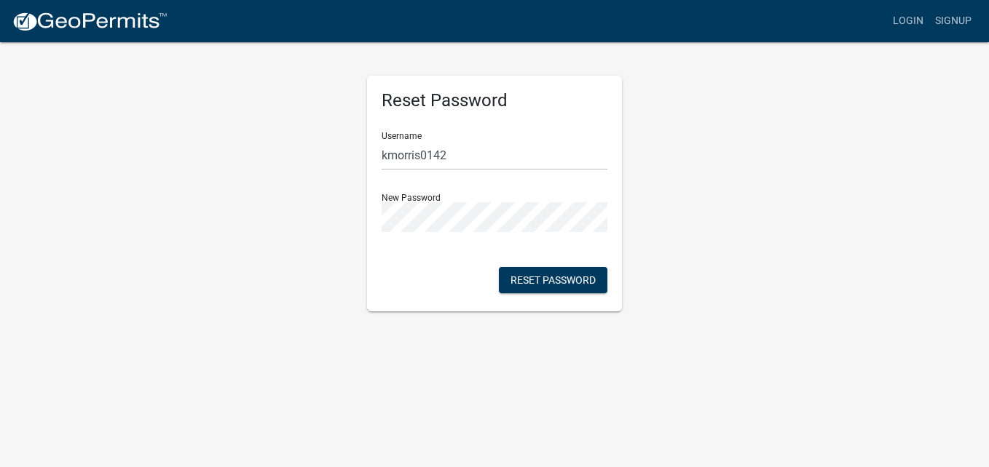
drag, startPoint x: 371, startPoint y: 373, endPoint x: 413, endPoint y: 344, distance: 51.3
click at [371, 373] on body "Internet Explorer does NOT work with GeoPermits. Get a new browser for more sec…" at bounding box center [494, 233] width 989 height 467
click at [572, 278] on button "Reset Password" at bounding box center [553, 280] width 108 height 26
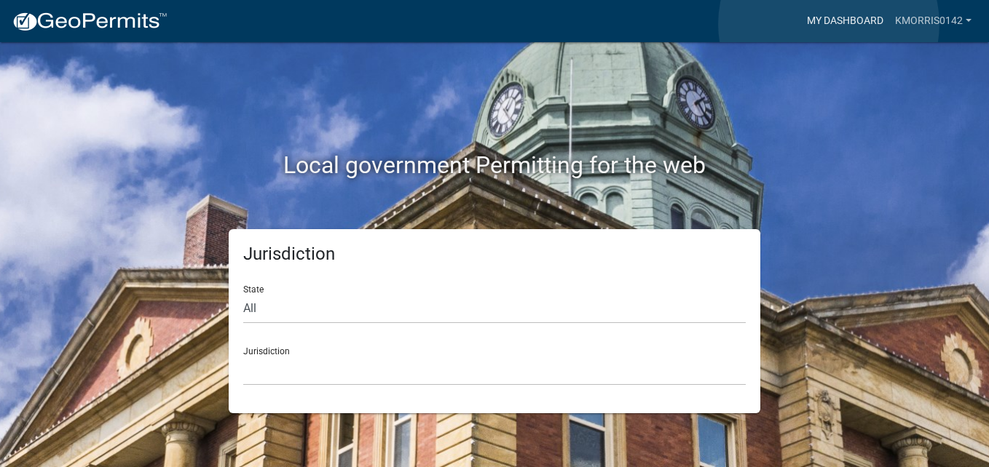
click at [829, 24] on link "My Dashboard" at bounding box center [845, 21] width 88 height 28
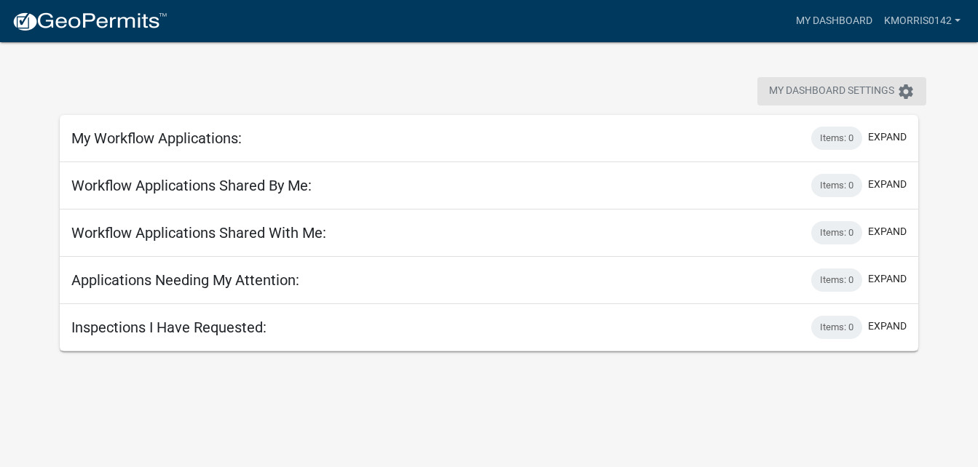
click at [867, 92] on span "My Dashboard Settings" at bounding box center [831, 91] width 125 height 17
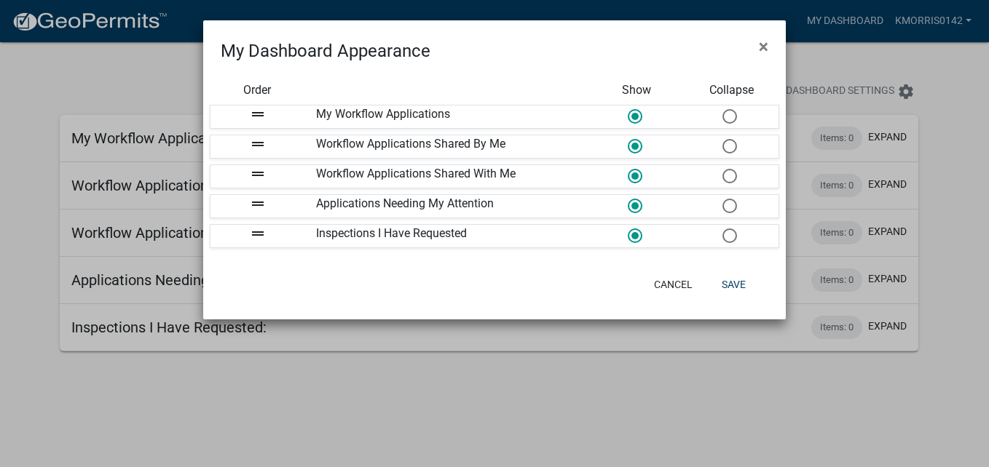
click at [885, 42] on ngb-modal-window "My Dashboard Appearance × Order Show Collapse drag_handle My Workflow Applicati…" at bounding box center [494, 233] width 989 height 467
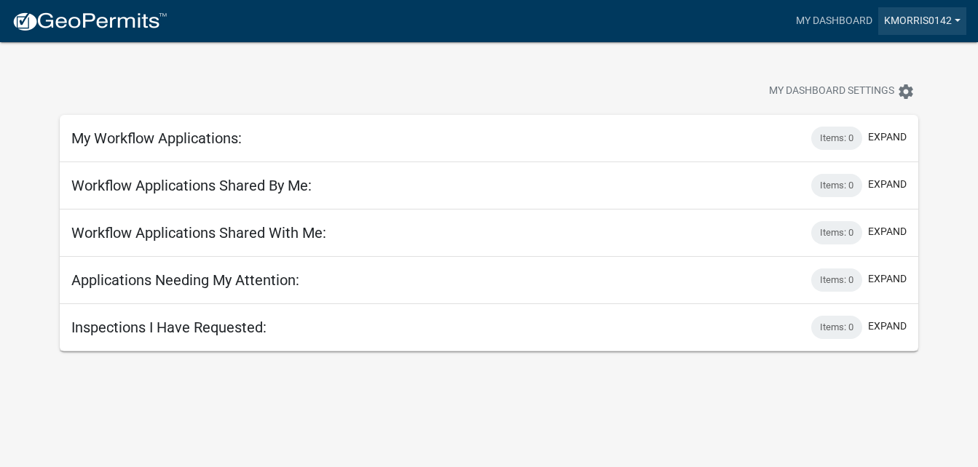
click at [951, 22] on link "kmorris0142" at bounding box center [922, 21] width 88 height 28
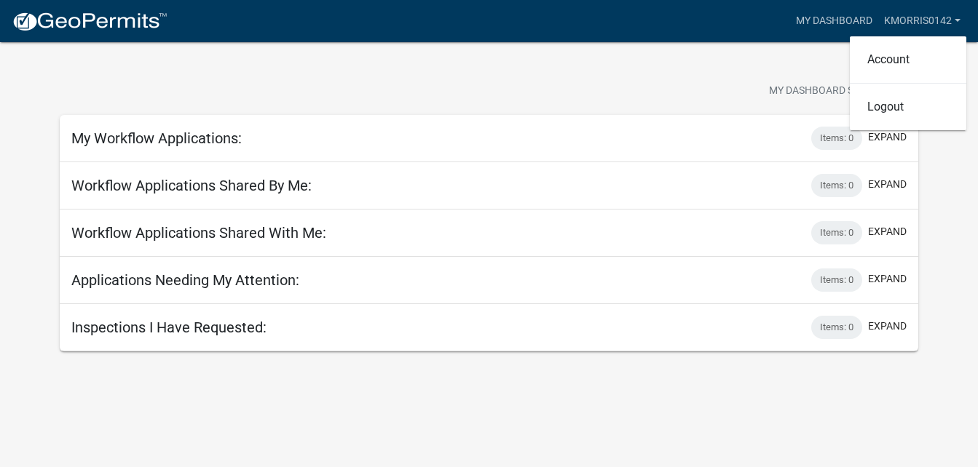
click at [698, 55] on div "My Dashboard Settings settings" at bounding box center [489, 75] width 880 height 67
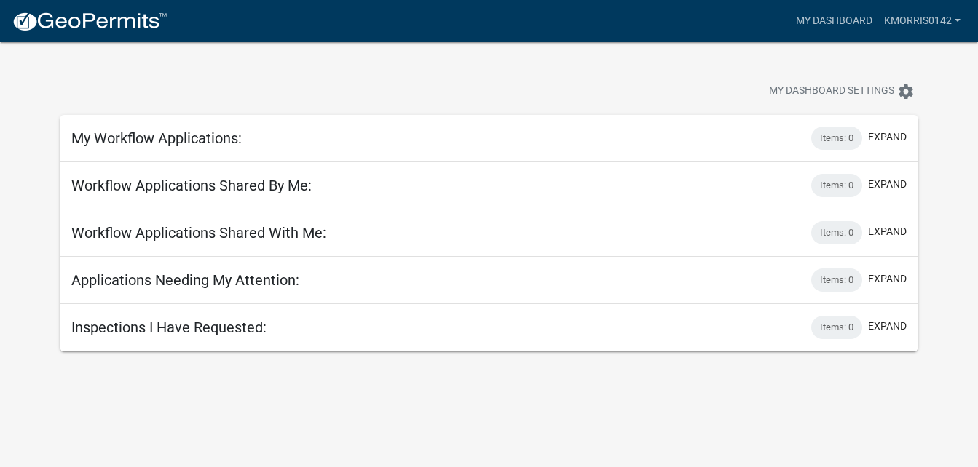
click at [229, 36] on nav "more_horiz My Dashboard kmorris0142 Account Logout" at bounding box center [489, 21] width 978 height 42
click at [883, 189] on button "expand" at bounding box center [887, 184] width 39 height 15
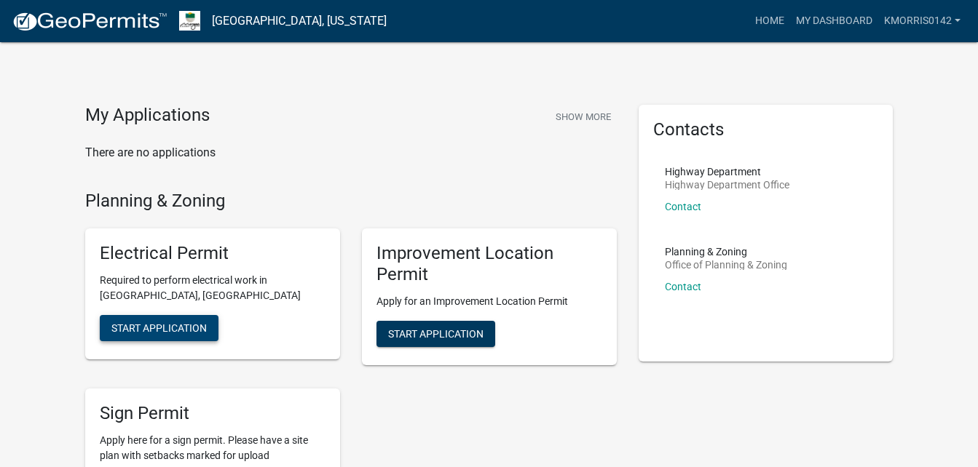
click at [178, 329] on span "Start Application" at bounding box center [158, 329] width 95 height 12
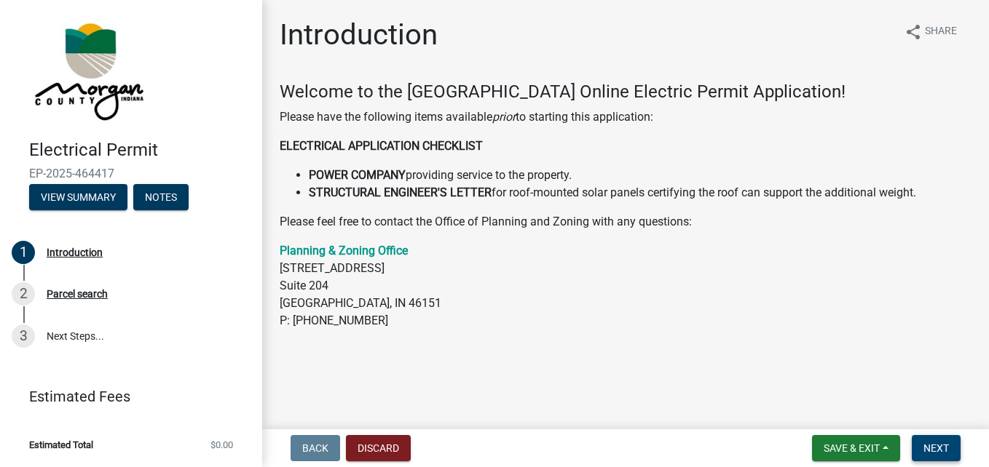
click at [935, 443] on span "Next" at bounding box center [935, 449] width 25 height 12
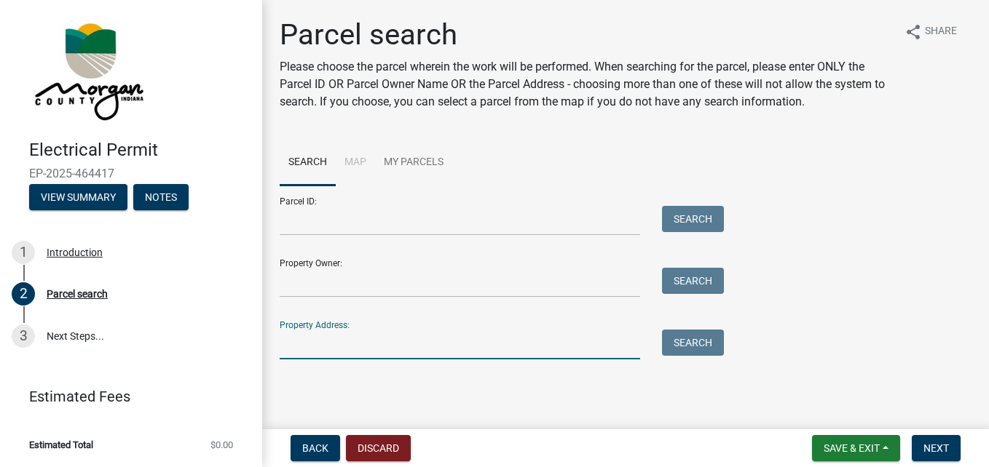
click at [389, 340] on input "Property Address:" at bounding box center [460, 345] width 360 height 30
type input "[STREET_ADDRESS]"
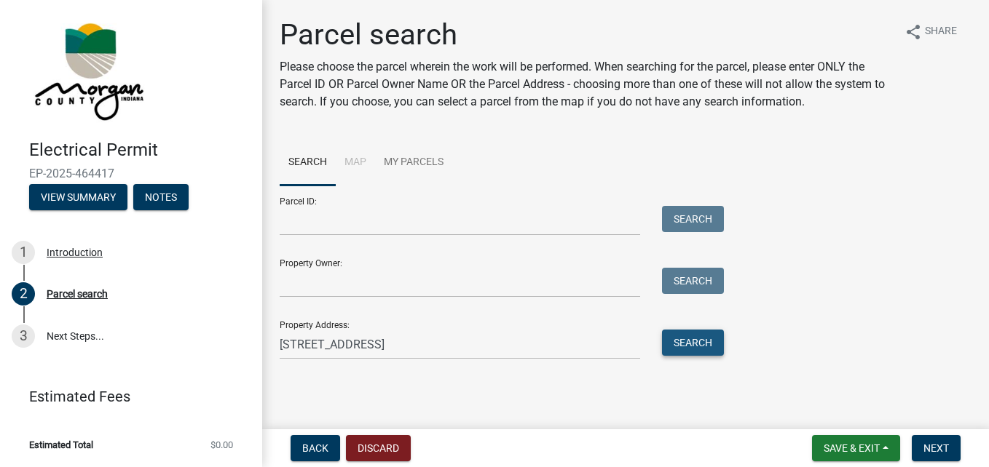
click at [702, 344] on button "Search" at bounding box center [693, 343] width 62 height 26
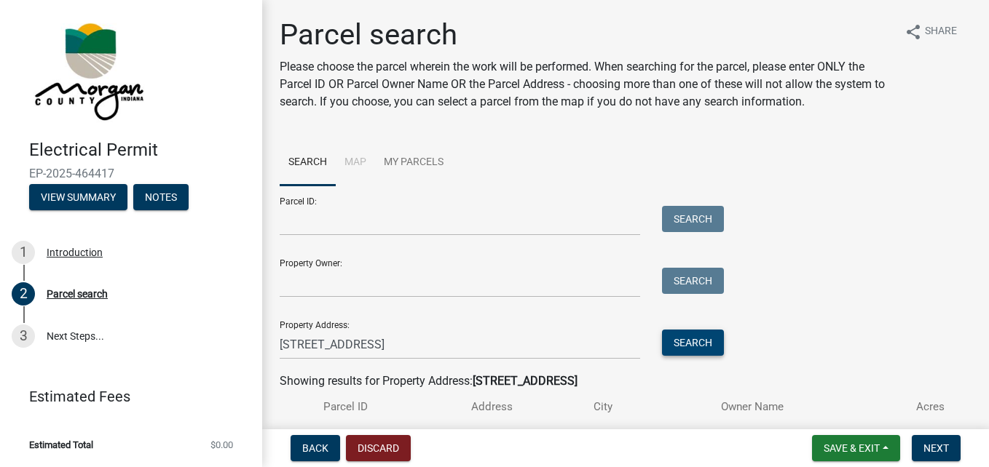
scroll to position [111, 0]
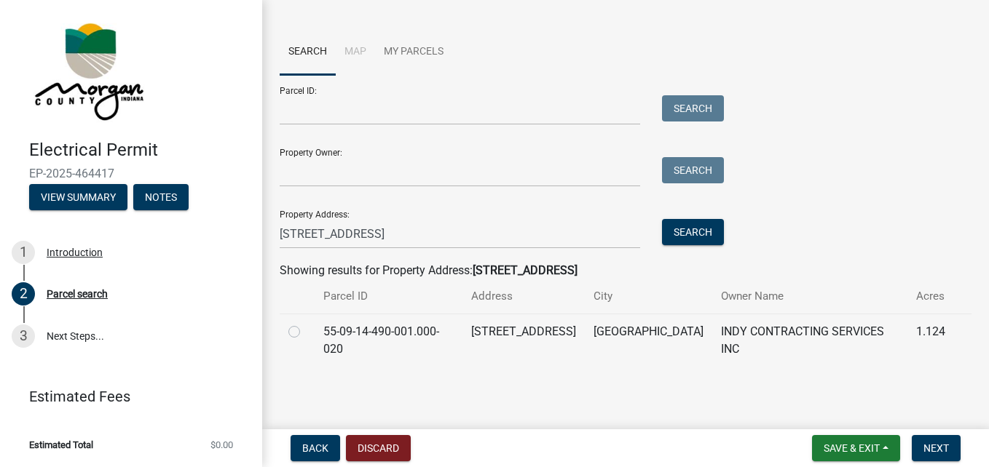
click at [306, 323] on label at bounding box center [306, 323] width 0 height 0
click at [306, 333] on input "radio" at bounding box center [310, 327] width 9 height 9
radio input "true"
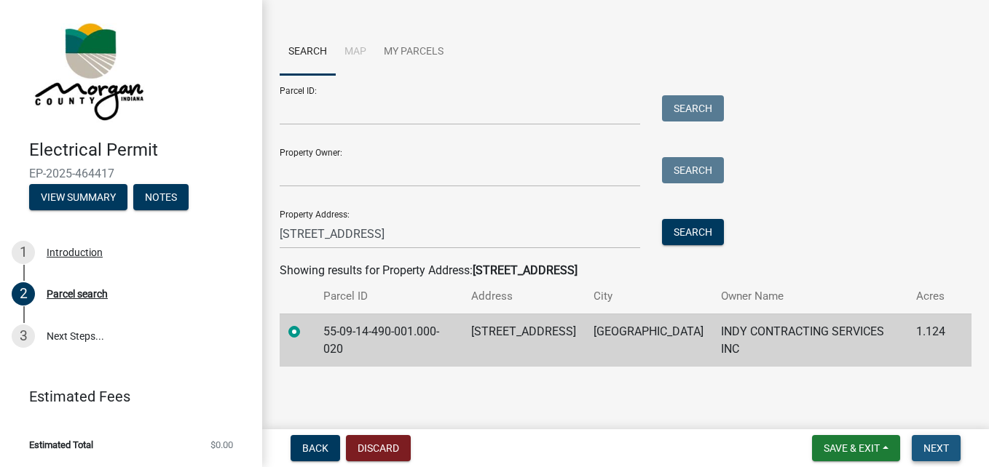
click at [947, 444] on span "Next" at bounding box center [935, 449] width 25 height 12
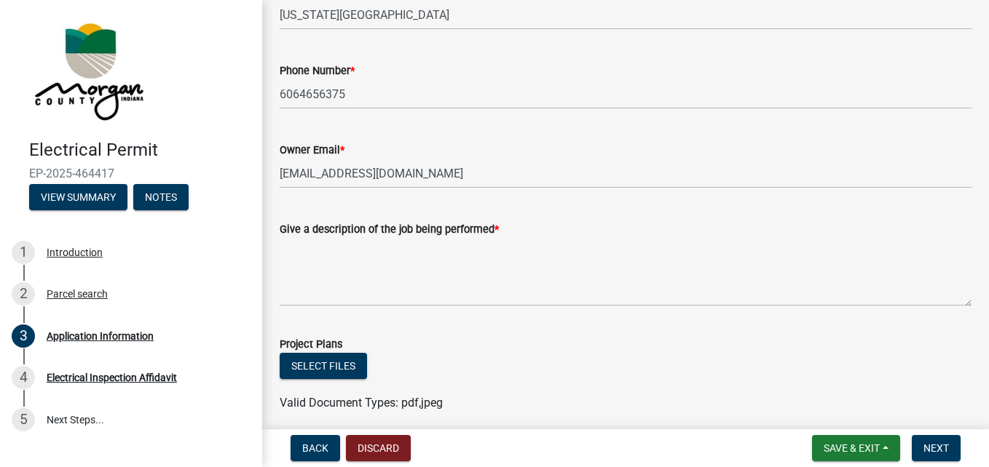
scroll to position [398, 0]
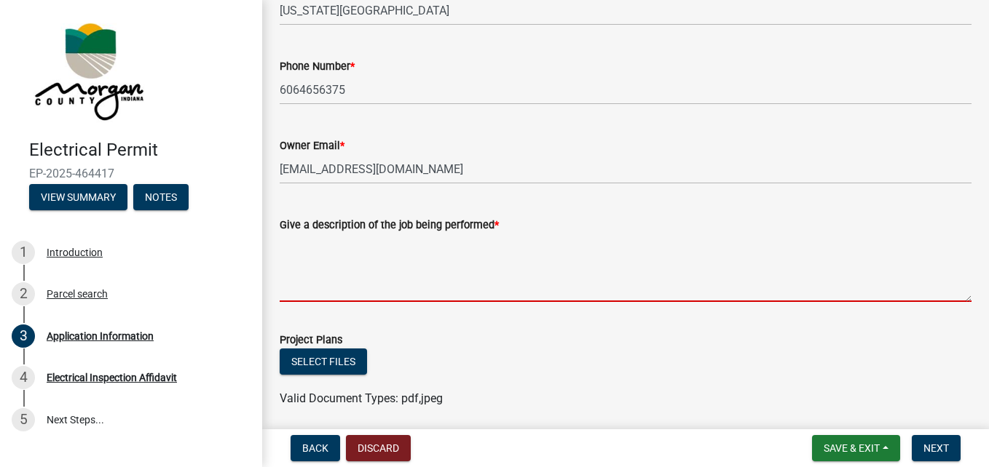
click at [453, 285] on textarea "Give a description of the job being performed *" at bounding box center [626, 268] width 692 height 68
type textarea "R"
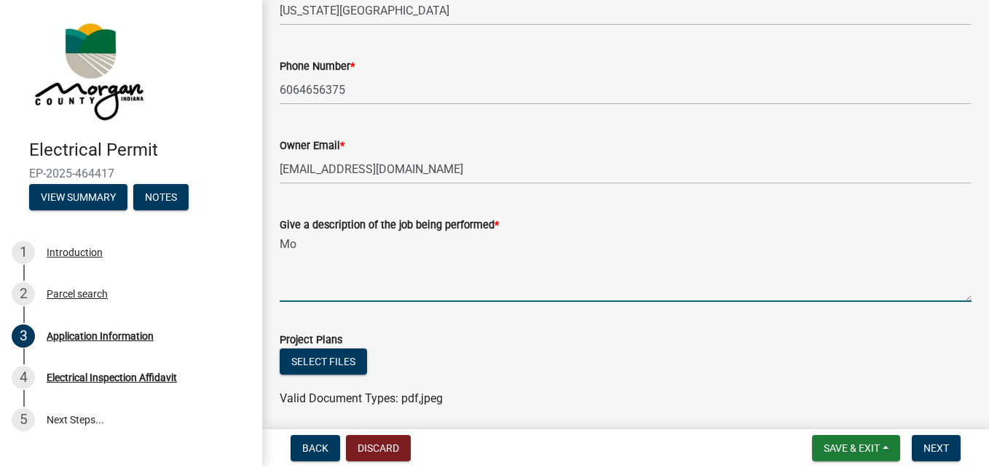
type textarea "M"
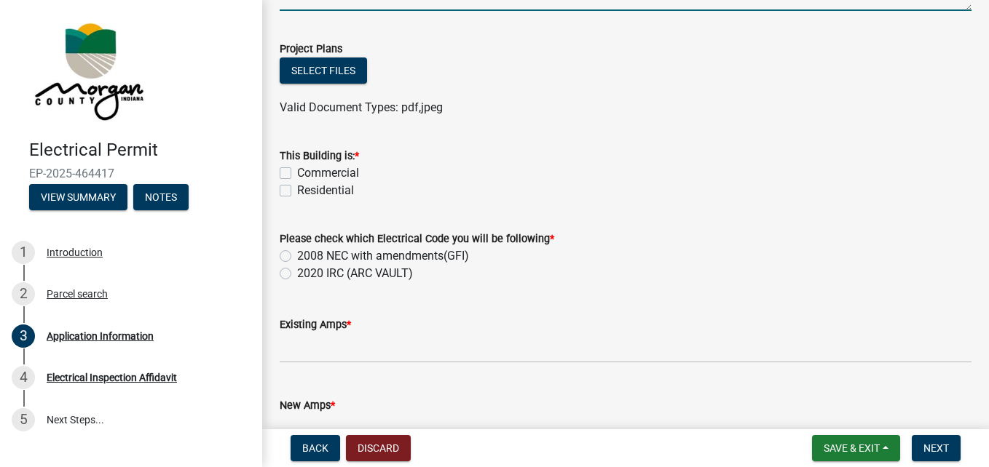
scroll to position [697, 0]
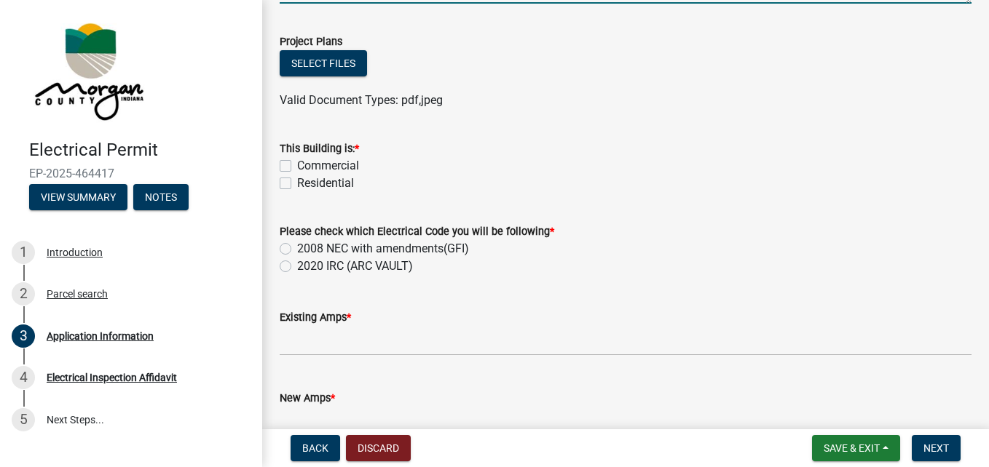
type textarea "Replacing cable from meter to new 100 amp panel inside house. Removing old disc…"
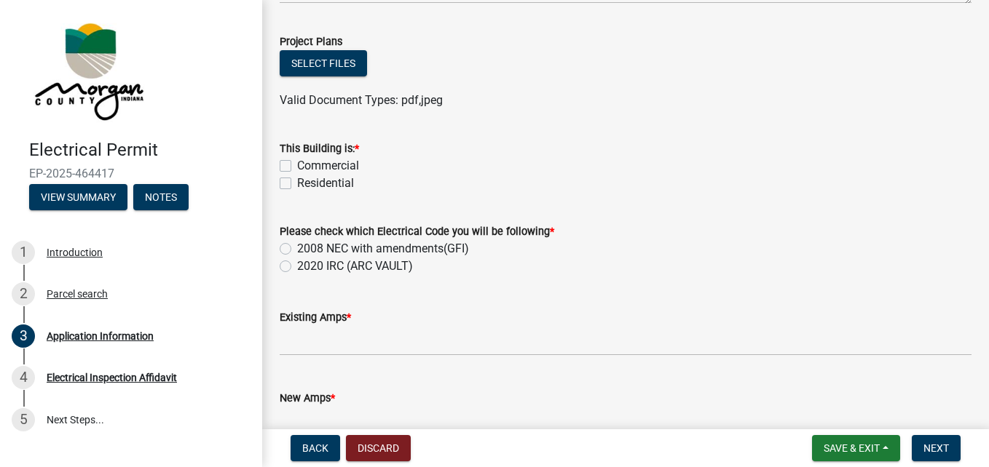
click at [297, 181] on label "Residential" at bounding box center [325, 183] width 57 height 17
click at [297, 181] on input "Residential" at bounding box center [301, 179] width 9 height 9
checkbox input "true"
checkbox input "false"
checkbox input "true"
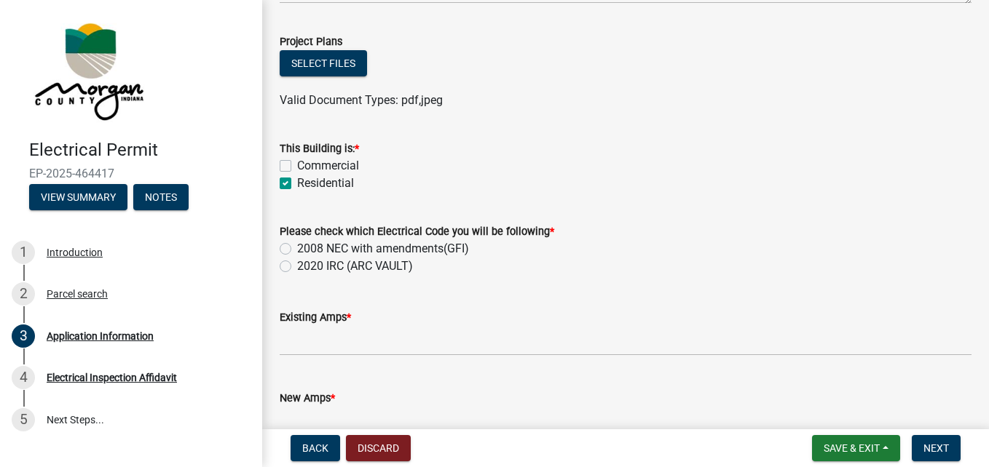
click at [297, 248] on label "2008 NEC with amendments(GFI)" at bounding box center [383, 248] width 172 height 17
click at [297, 248] on input "2008 NEC with amendments(GFI)" at bounding box center [301, 244] width 9 height 9
radio input "true"
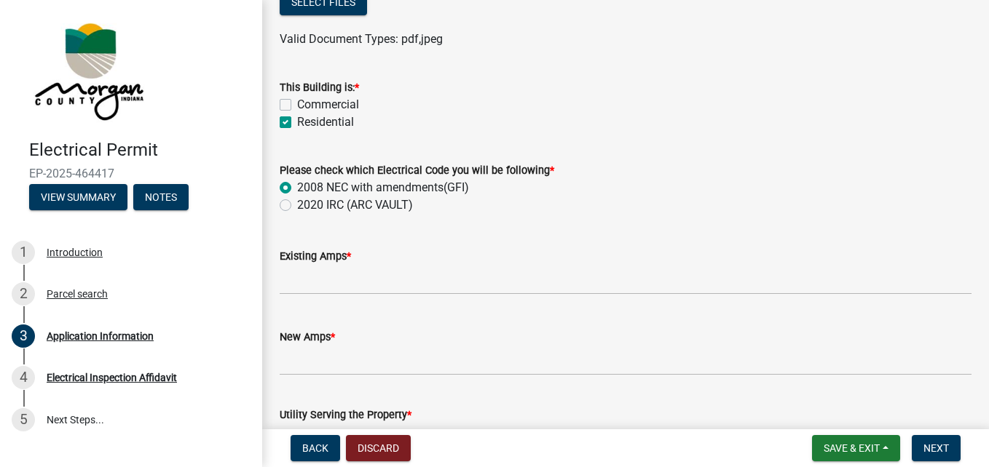
scroll to position [759, 0]
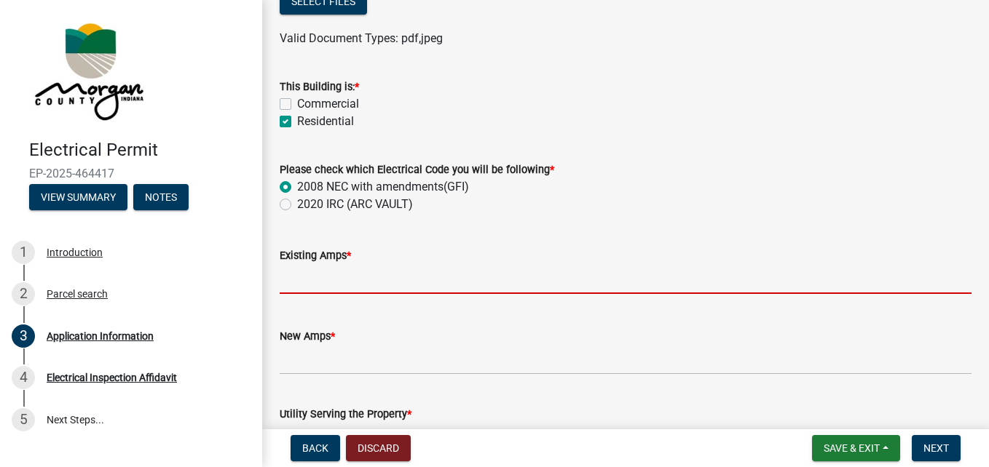
click at [414, 283] on input "text" at bounding box center [626, 279] width 692 height 30
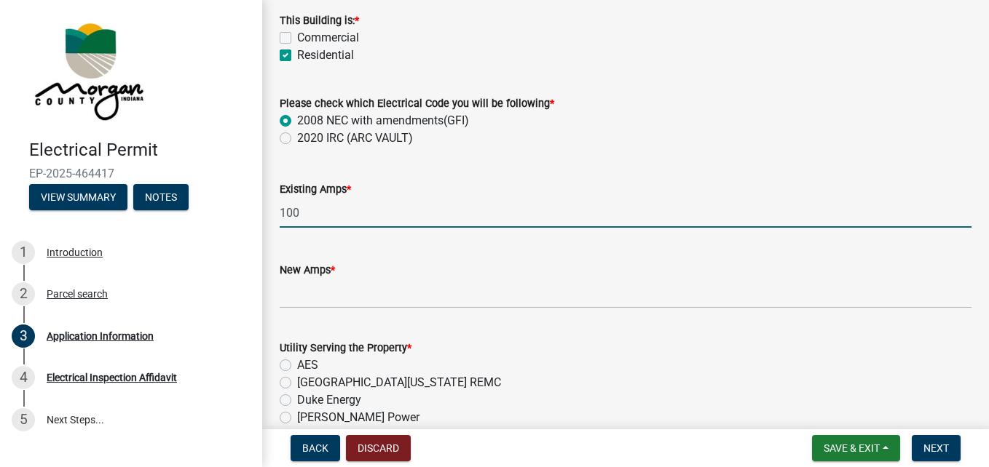
scroll to position [826, 0]
type input "100"
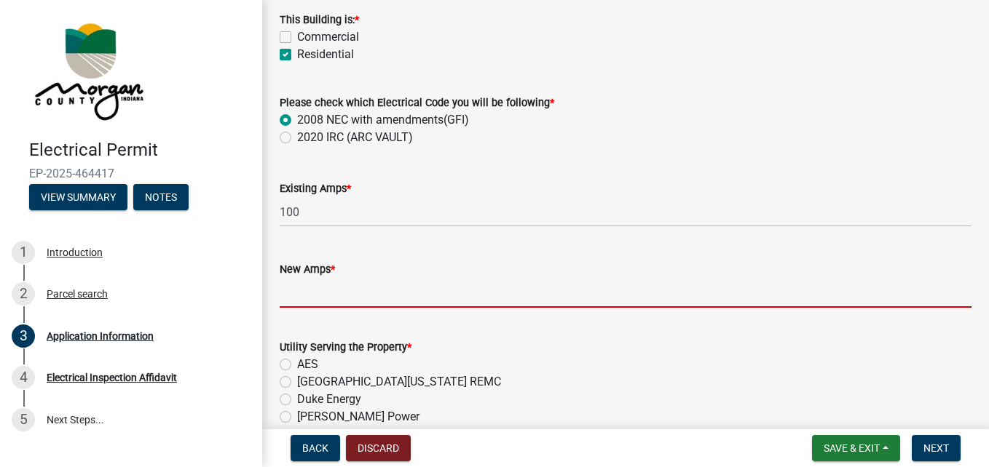
click at [369, 293] on input "text" at bounding box center [626, 293] width 692 height 30
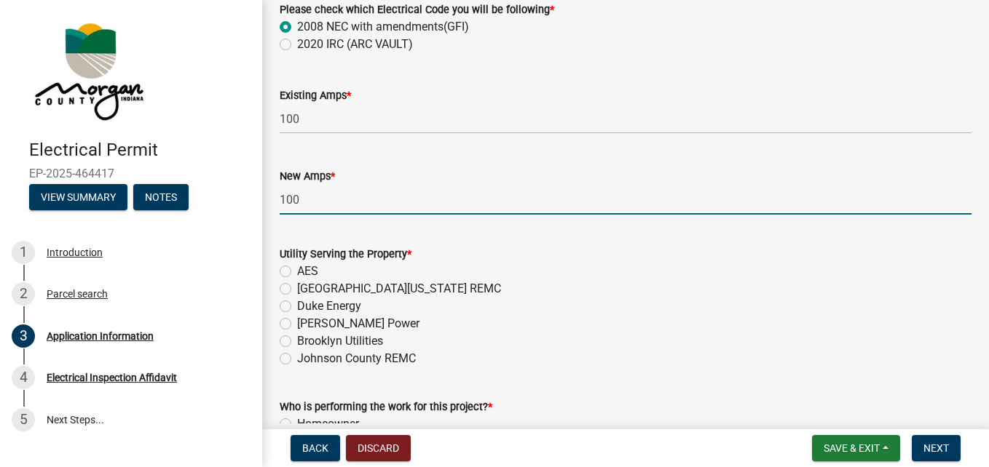
scroll to position [923, 0]
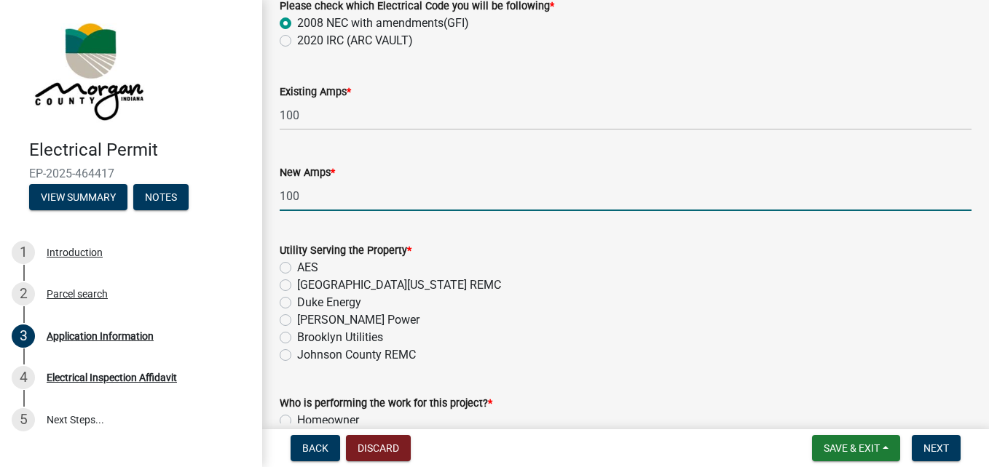
type input "100"
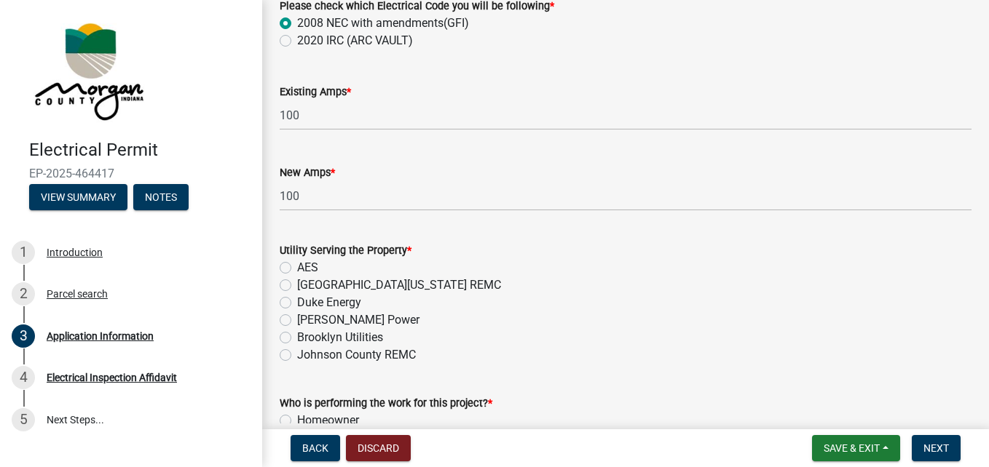
click at [297, 301] on label "Duke Energy" at bounding box center [329, 302] width 64 height 17
click at [297, 301] on input "Duke Energy" at bounding box center [301, 298] width 9 height 9
radio input "true"
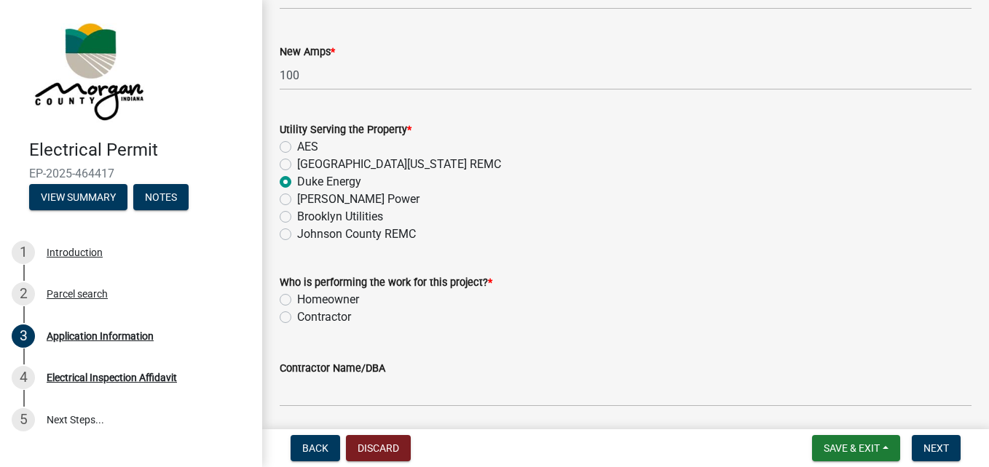
scroll to position [1063, 0]
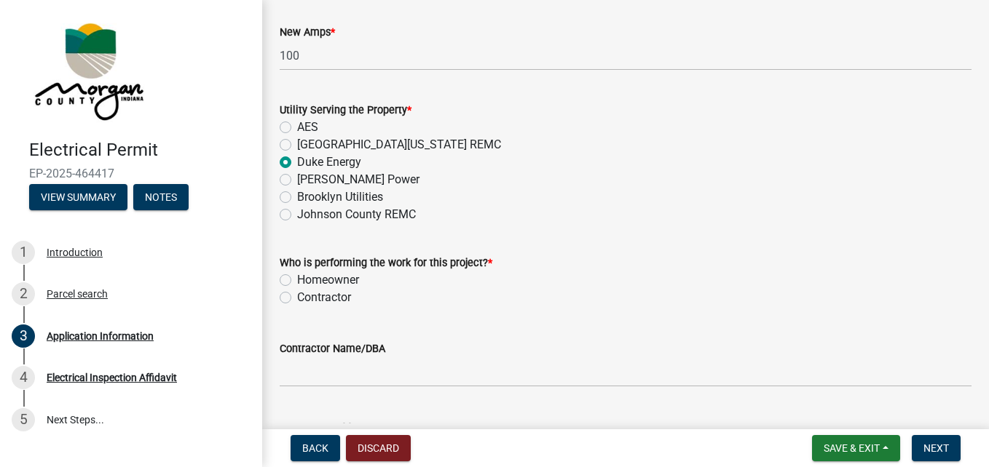
click at [297, 279] on label "Homeowner" at bounding box center [328, 280] width 62 height 17
click at [297, 279] on input "Homeowner" at bounding box center [301, 276] width 9 height 9
radio input "true"
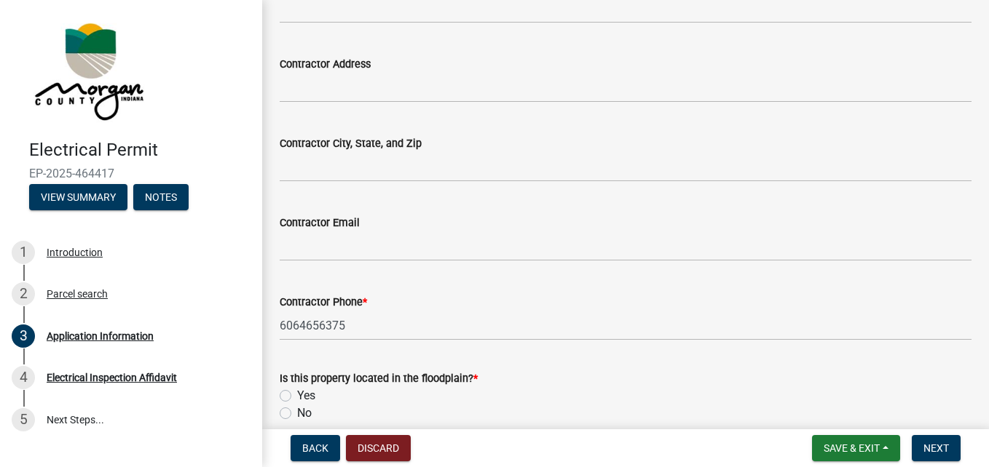
scroll to position [1496, 0]
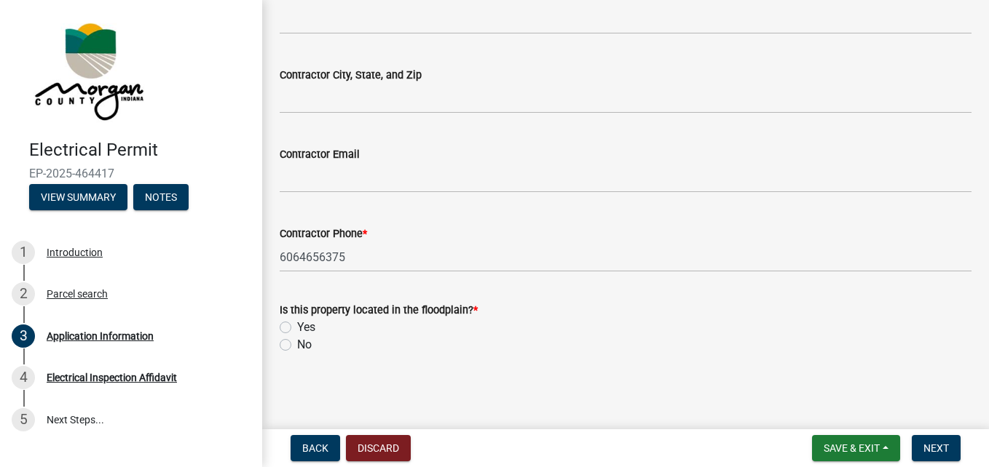
click at [297, 344] on label "No" at bounding box center [304, 344] width 15 height 17
click at [297, 344] on input "No" at bounding box center [301, 340] width 9 height 9
radio input "true"
click at [940, 449] on span "Next" at bounding box center [935, 449] width 25 height 12
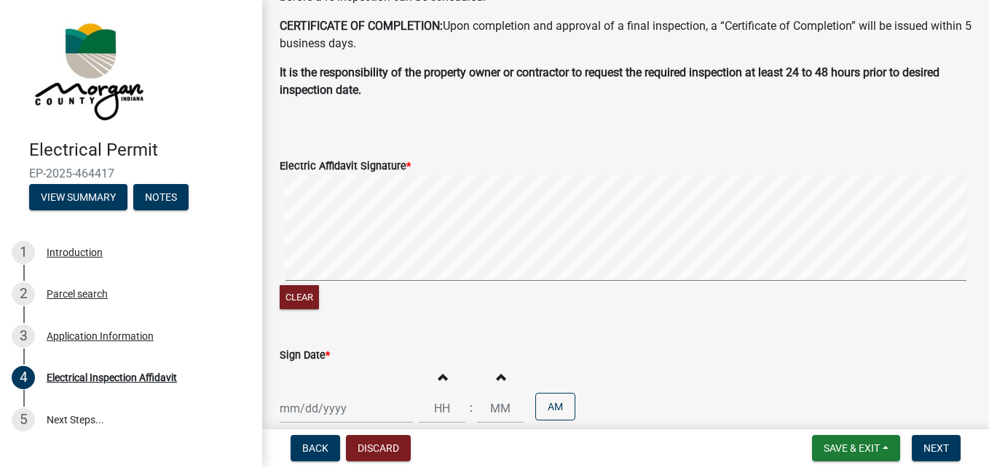
scroll to position [569, 0]
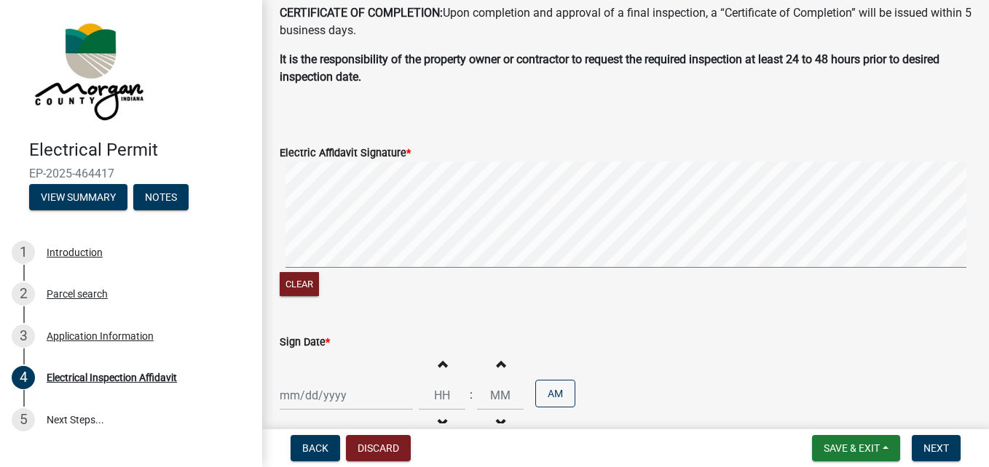
click at [305, 300] on div "Clear" at bounding box center [626, 231] width 692 height 138
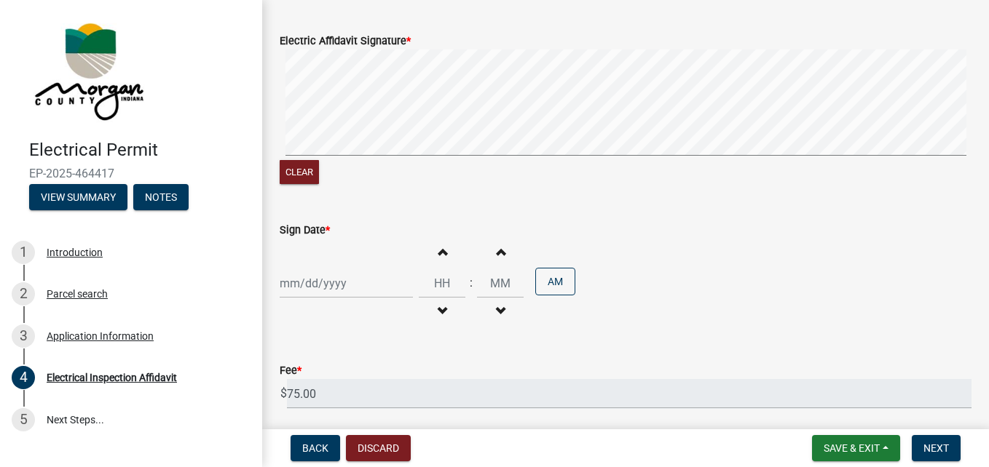
scroll to position [684, 0]
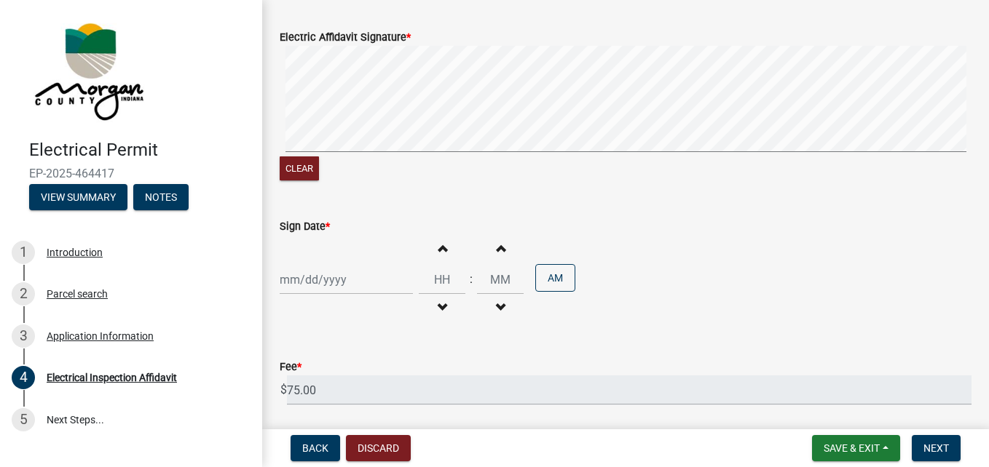
select select "8"
select select "2025"
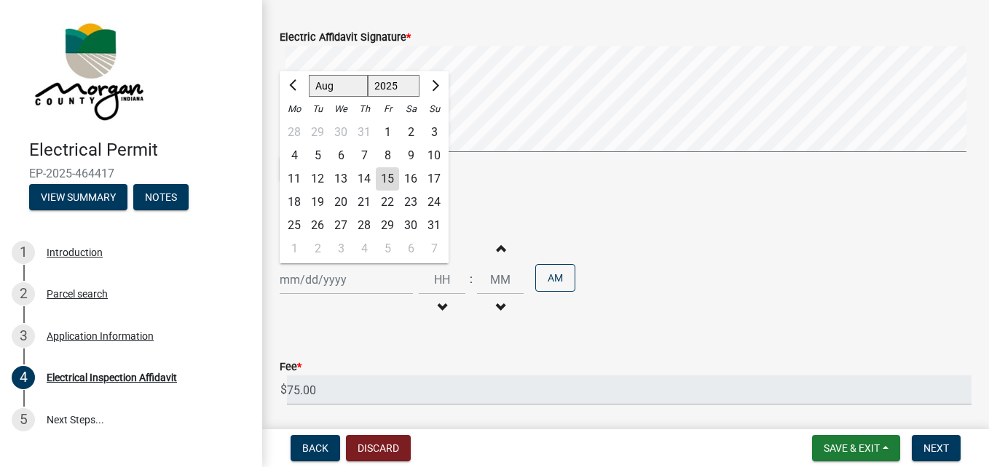
click at [339, 295] on div "Jan Feb Mar Apr May Jun Jul Aug Sep Oct Nov Dec 1525 1526 1527 1528 1529 1530 1…" at bounding box center [346, 280] width 133 height 30
click at [390, 191] on div "15" at bounding box center [387, 178] width 23 height 23
type input "08/15/2025"
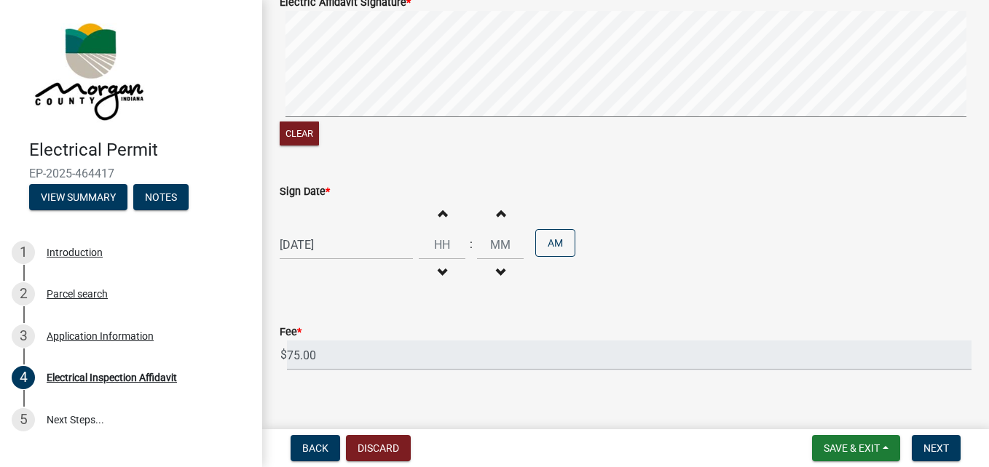
scroll to position [771, 0]
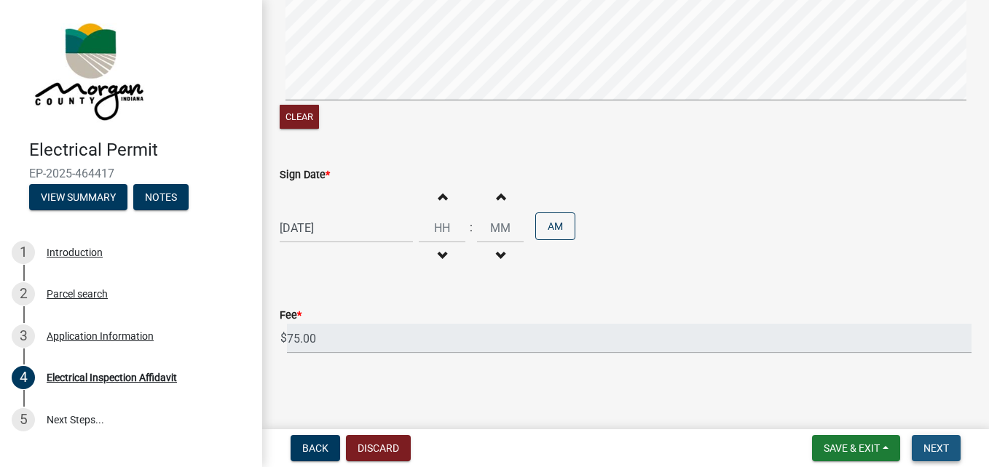
click at [944, 449] on span "Next" at bounding box center [935, 449] width 25 height 12
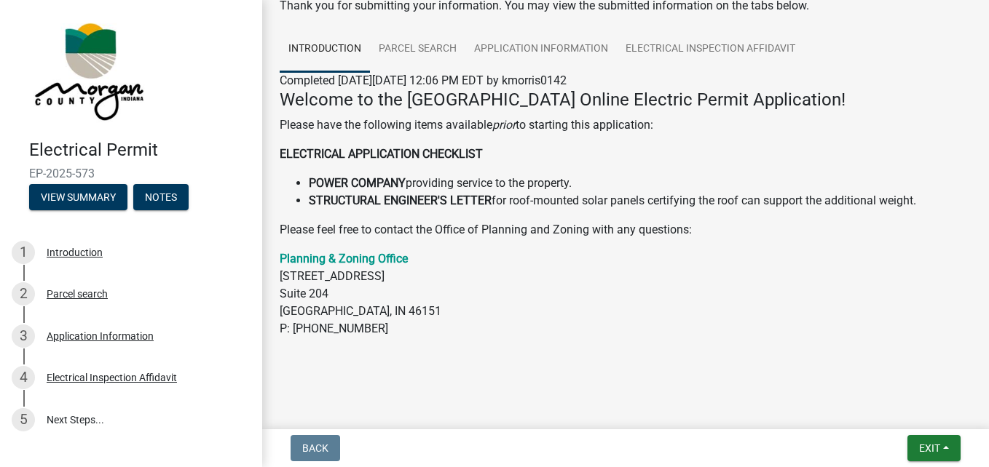
scroll to position [0, 0]
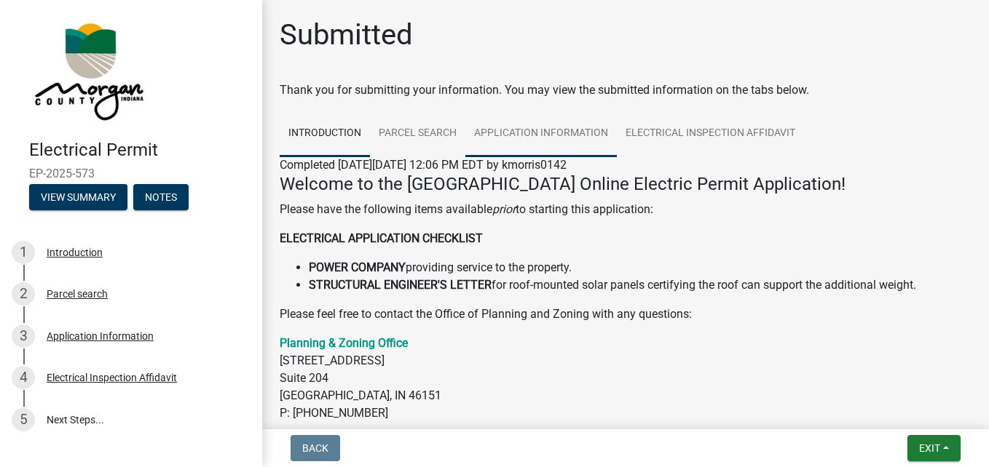
click at [521, 127] on link "Application Information" at bounding box center [540, 134] width 151 height 47
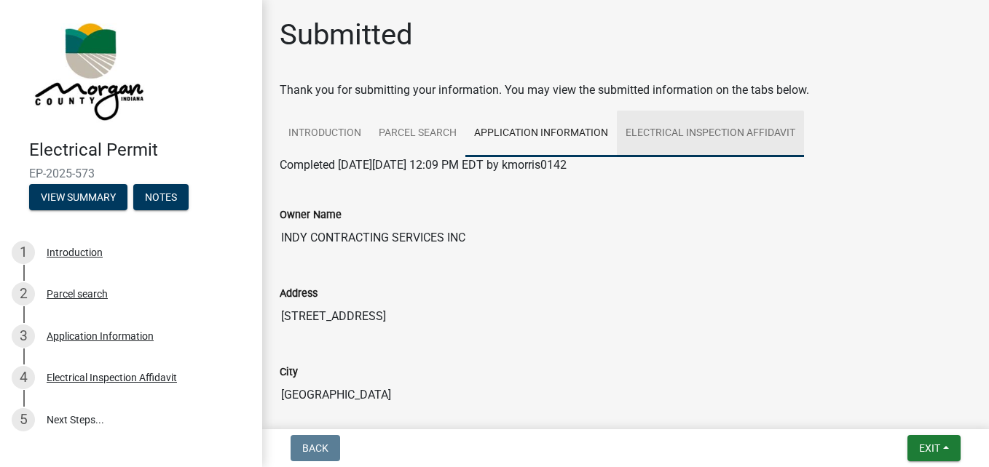
click at [679, 135] on link "Electrical Inspection Affidavit" at bounding box center [710, 134] width 187 height 47
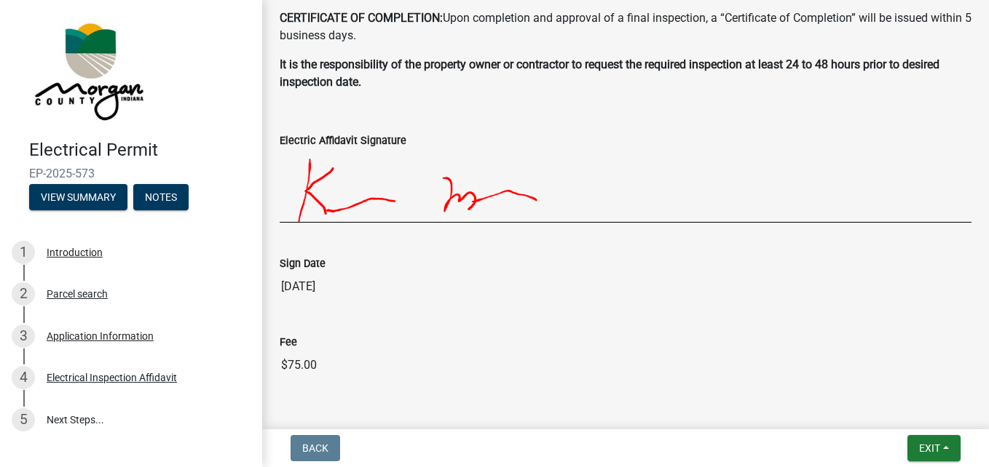
scroll to position [733, 0]
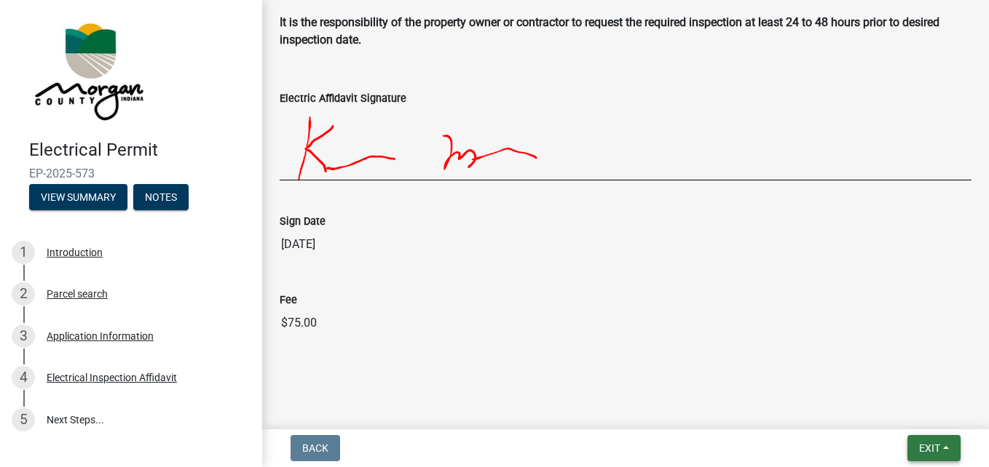
click at [928, 441] on button "Exit" at bounding box center [933, 448] width 53 height 26
click at [698, 337] on input "$75.00" at bounding box center [626, 323] width 692 height 29
click at [431, 323] on input "$75.00" at bounding box center [626, 323] width 692 height 29
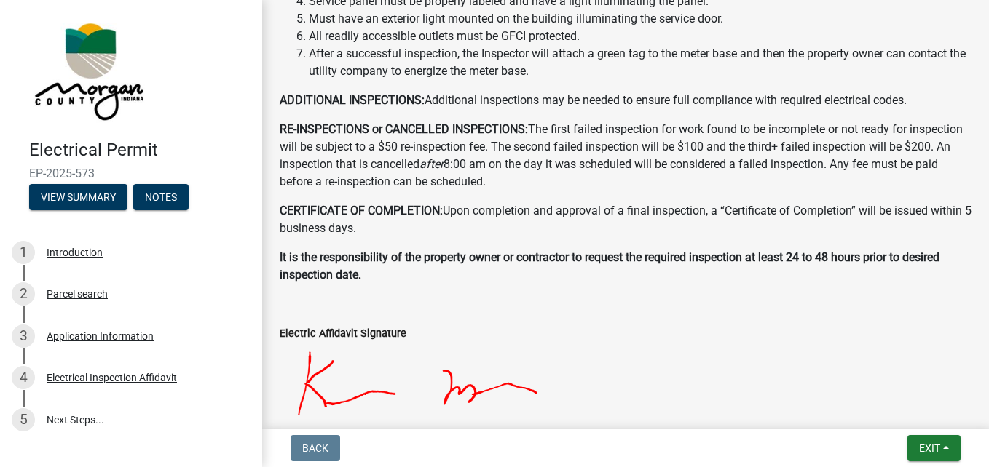
scroll to position [464, 0]
click at [79, 422] on link "5 Next Steps..." at bounding box center [131, 420] width 262 height 42
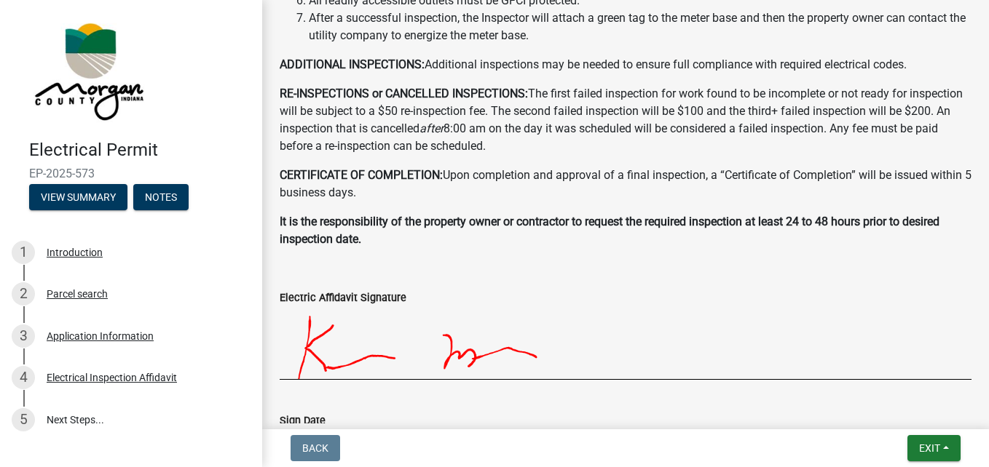
scroll to position [733, 0]
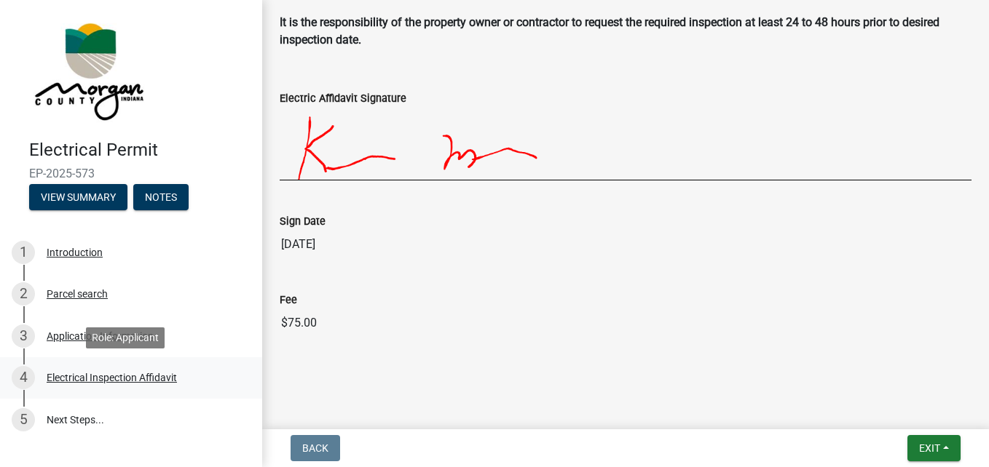
click at [111, 377] on div "Electrical Inspection Affidavit" at bounding box center [112, 378] width 130 height 10
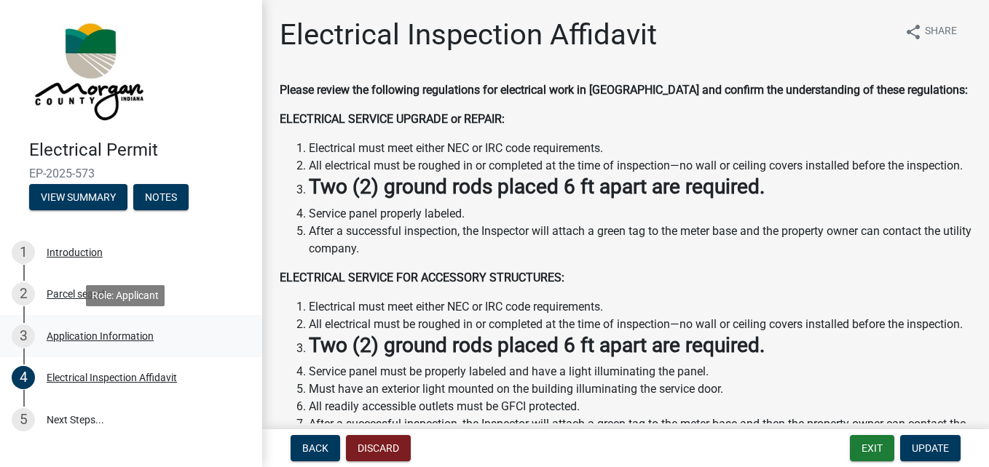
click at [109, 336] on div "Application Information" at bounding box center [100, 336] width 107 height 10
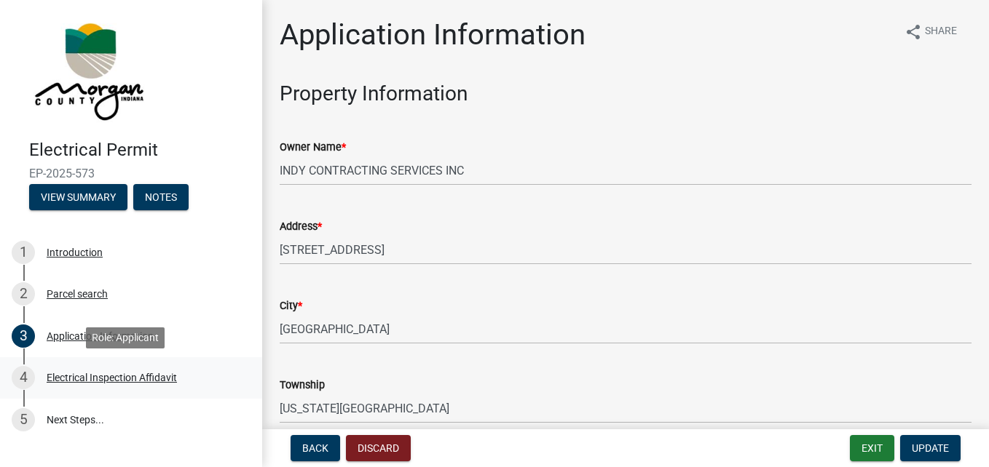
click at [100, 376] on div "Electrical Inspection Affidavit" at bounding box center [112, 378] width 130 height 10
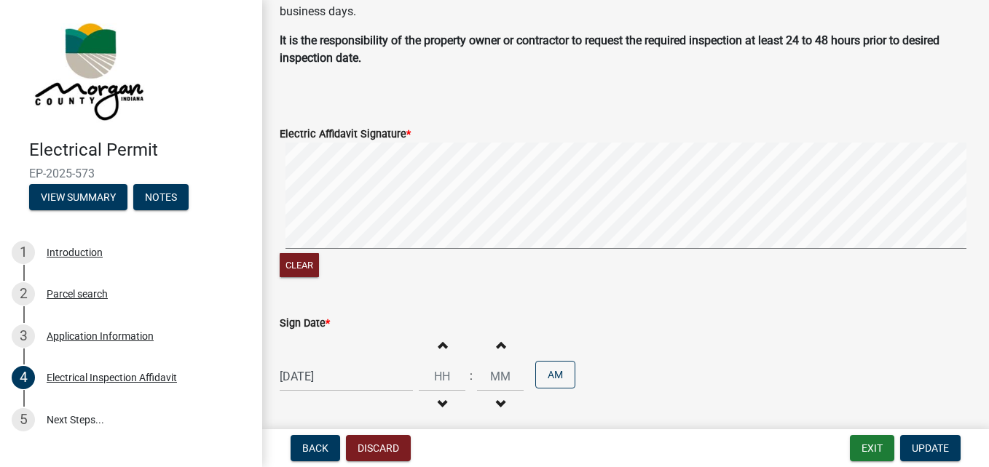
scroll to position [771, 0]
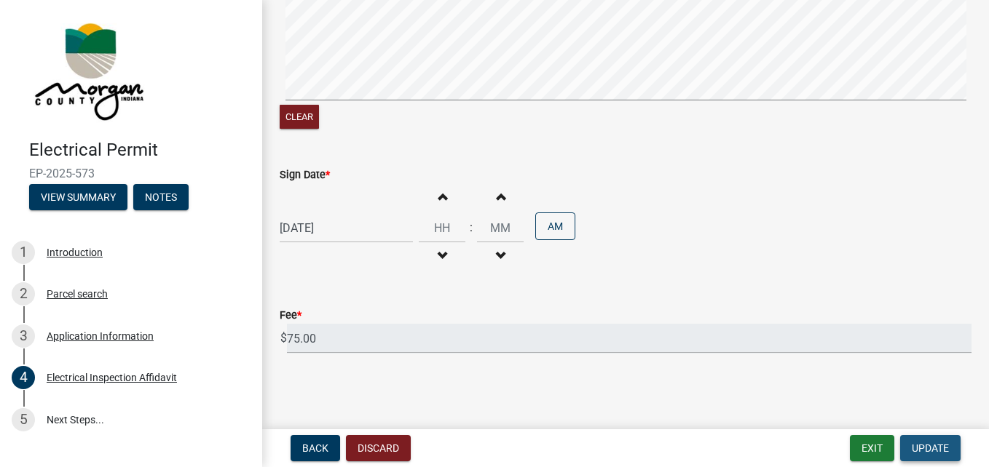
click at [939, 449] on span "Update" at bounding box center [930, 449] width 37 height 12
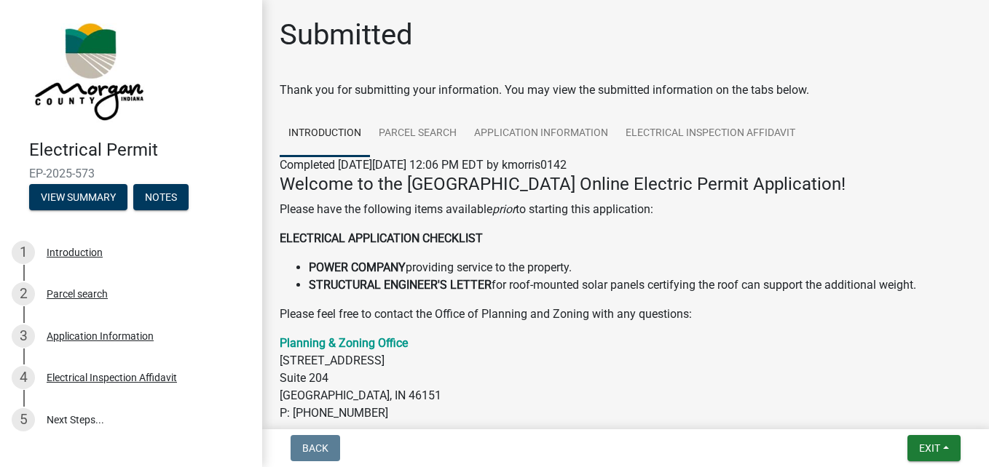
scroll to position [84, 0]
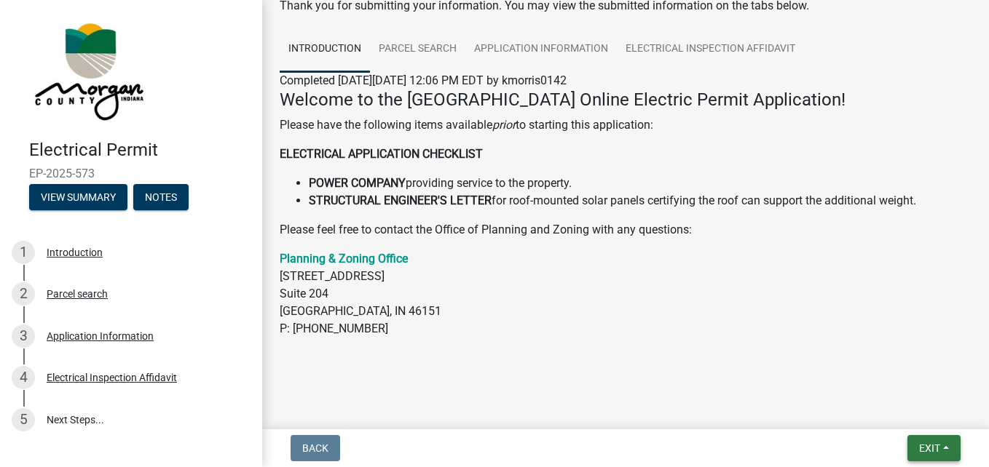
click at [939, 447] on span "Exit" at bounding box center [929, 449] width 21 height 12
click at [867, 374] on button "Save" at bounding box center [902, 375] width 117 height 35
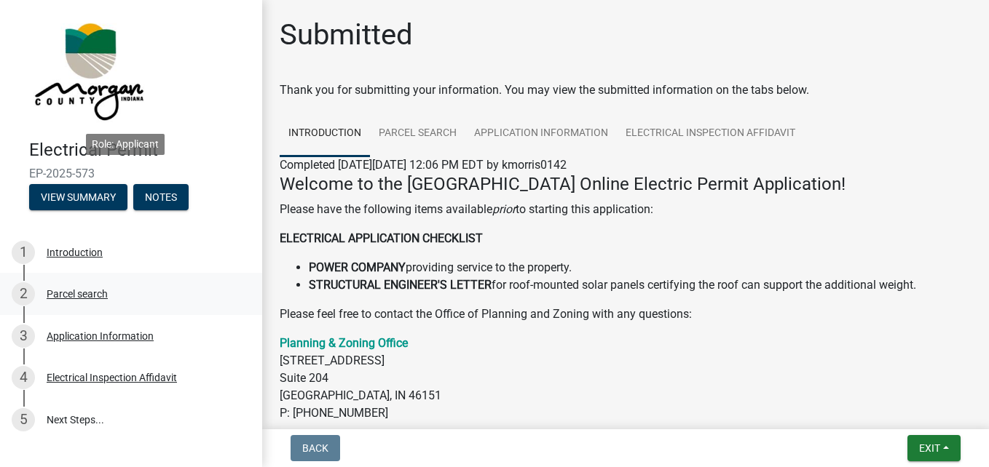
scroll to position [109, 0]
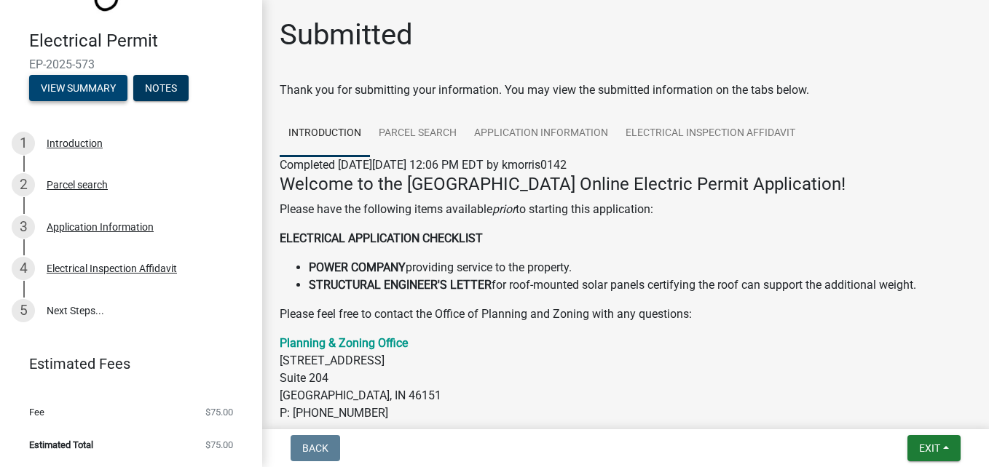
drag, startPoint x: 199, startPoint y: 279, endPoint x: 79, endPoint y: 89, distance: 224.8
click at [79, 89] on div "Electrical Permit EP-2025-573 View Summary Notes 1 Introduction 2 Parcel search…" at bounding box center [131, 233] width 262 height 467
drag, startPoint x: 79, startPoint y: 89, endPoint x: 216, endPoint y: 42, distance: 145.5
click at [216, 42] on h4 "Electrical Permit" at bounding box center [139, 41] width 221 height 21
click at [89, 90] on button "View Summary" at bounding box center [78, 88] width 98 height 26
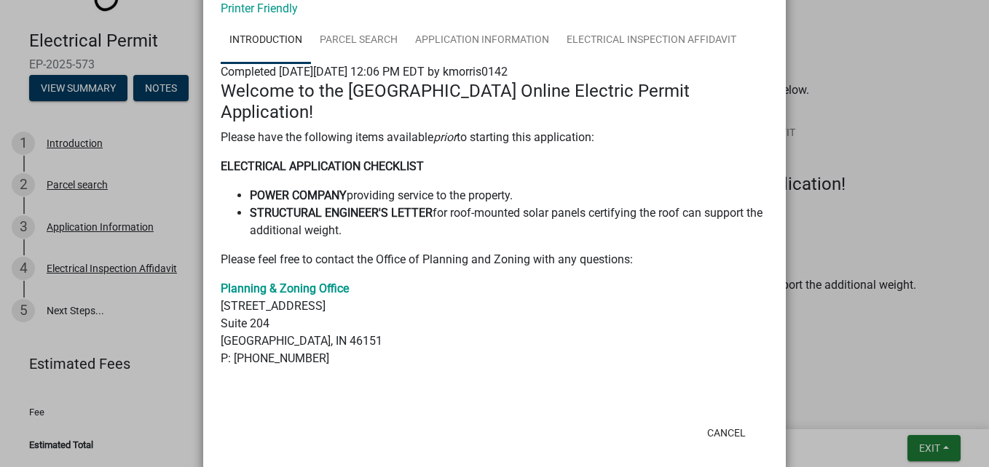
scroll to position [0, 0]
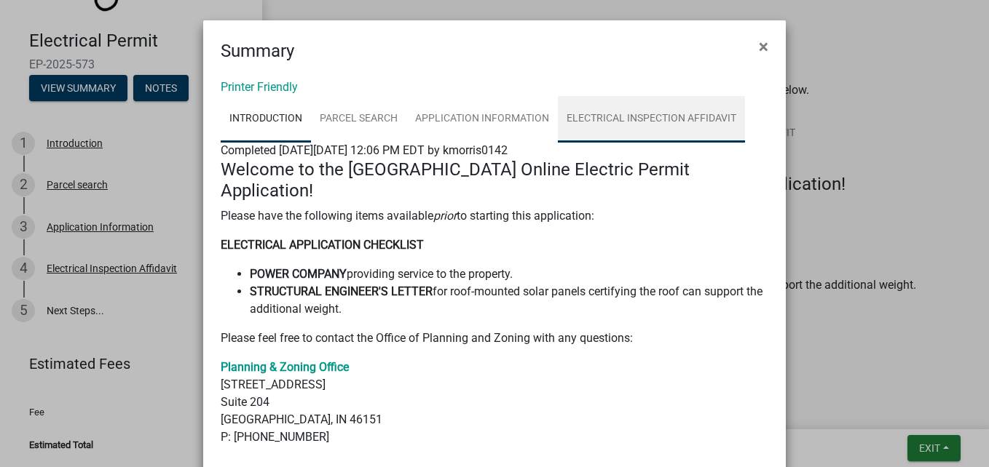
click at [631, 124] on link "Electrical Inspection Affidavit" at bounding box center [651, 119] width 187 height 47
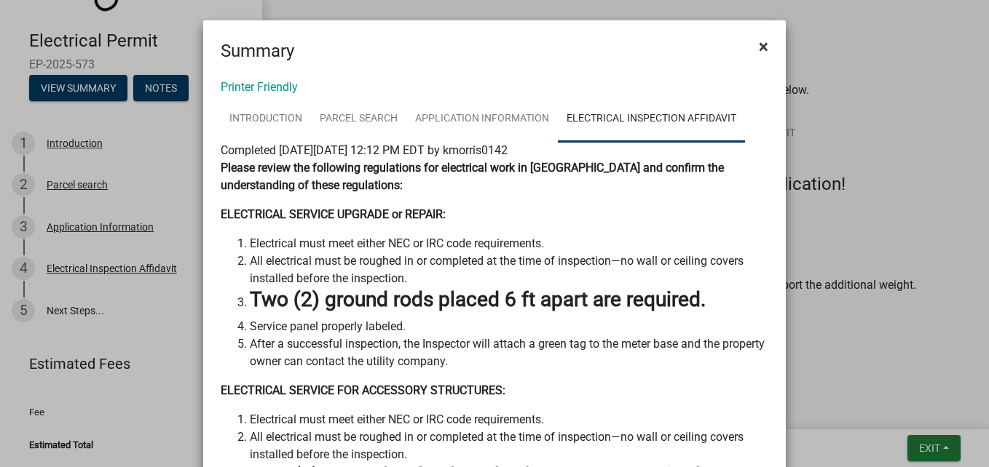
click at [759, 45] on span "×" at bounding box center [763, 46] width 9 height 20
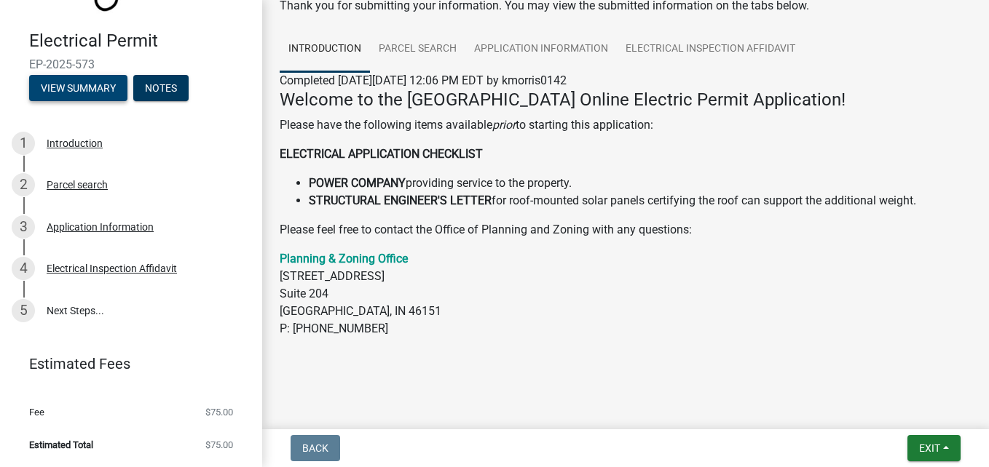
scroll to position [60, 0]
